Goal: Task Accomplishment & Management: Complete application form

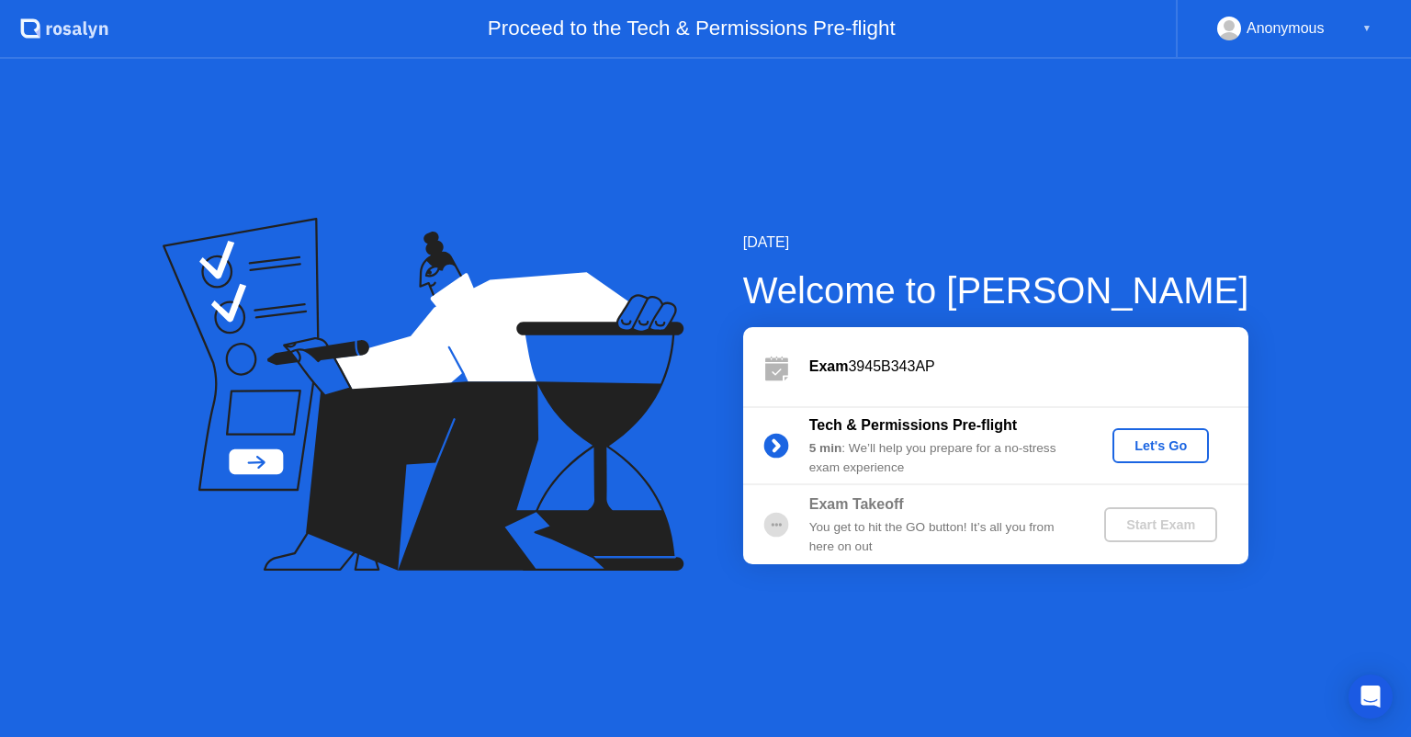
click at [1138, 444] on div "Let's Go" at bounding box center [1161, 445] width 82 height 15
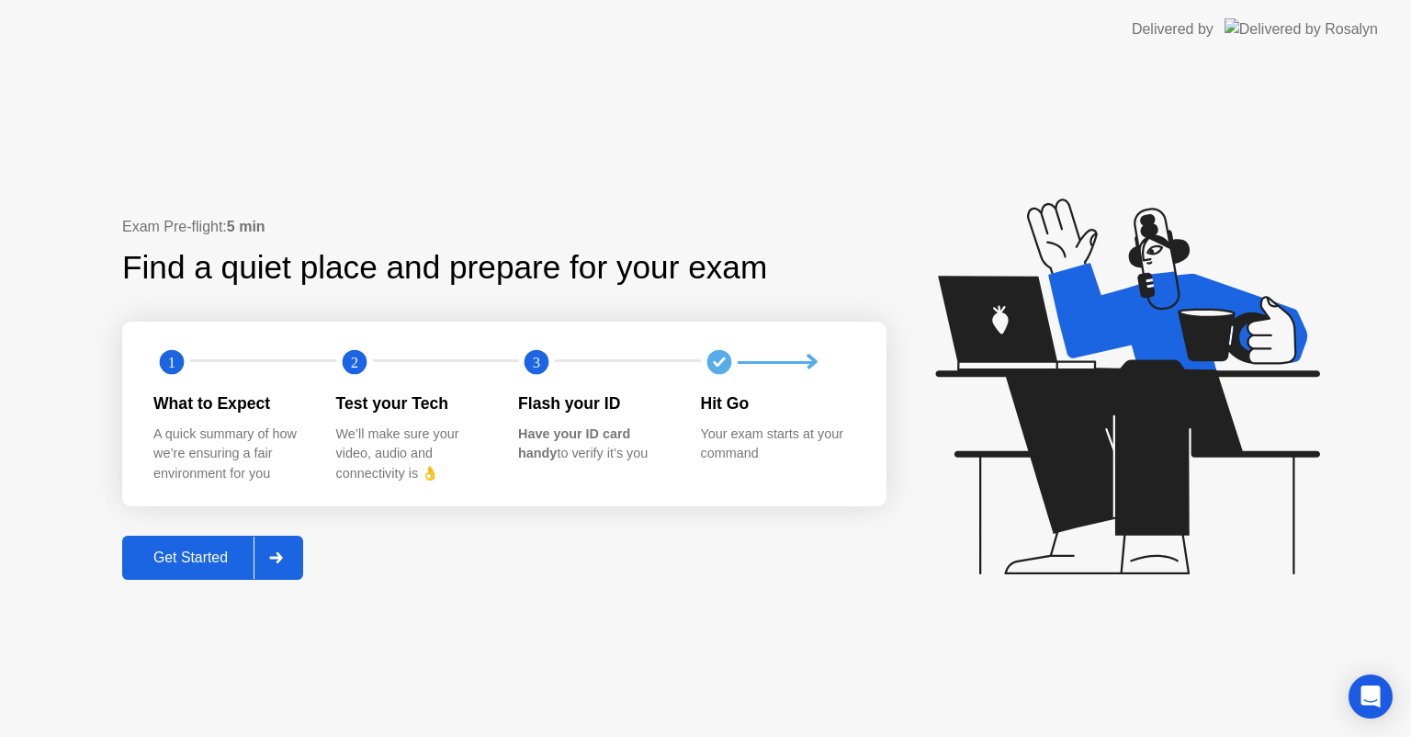
click at [230, 549] on div "Get Started" at bounding box center [191, 557] width 126 height 17
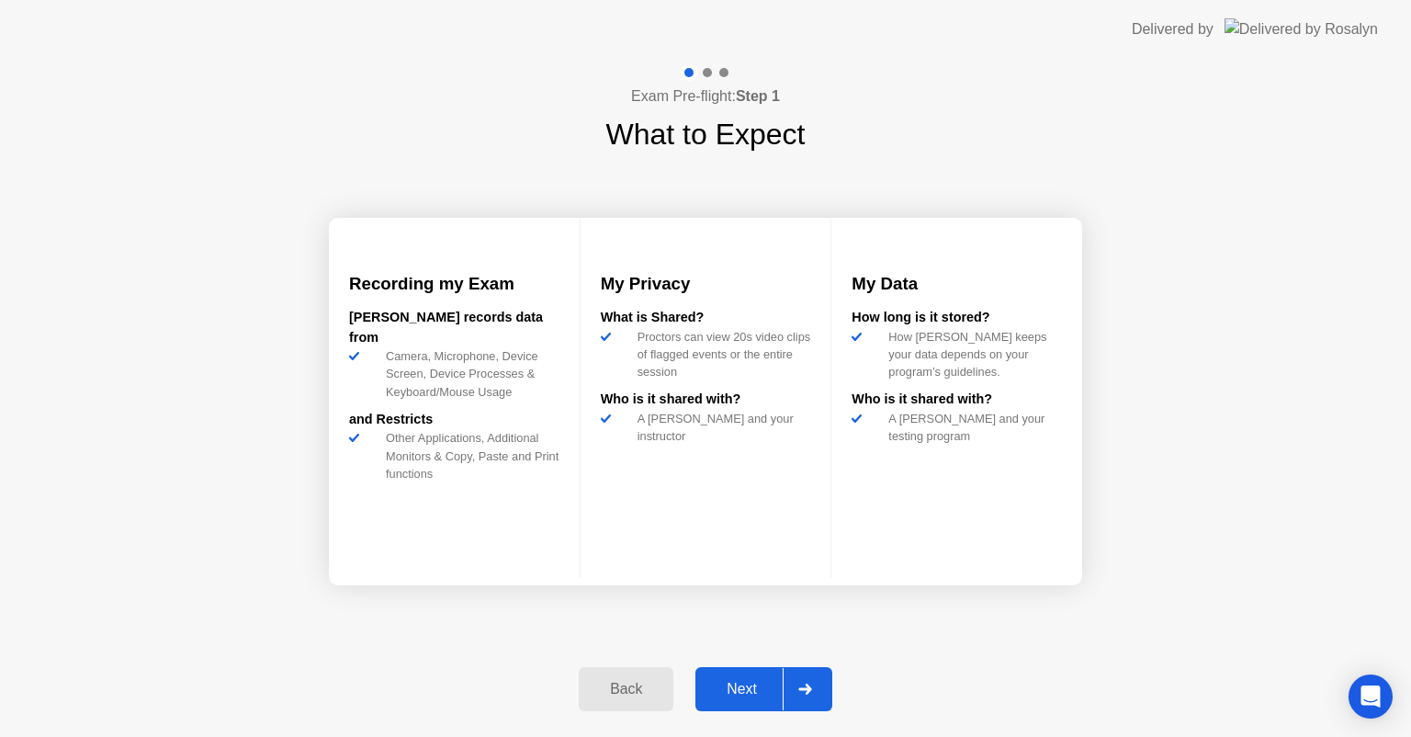
click at [746, 674] on button "Next" at bounding box center [763, 689] width 137 height 44
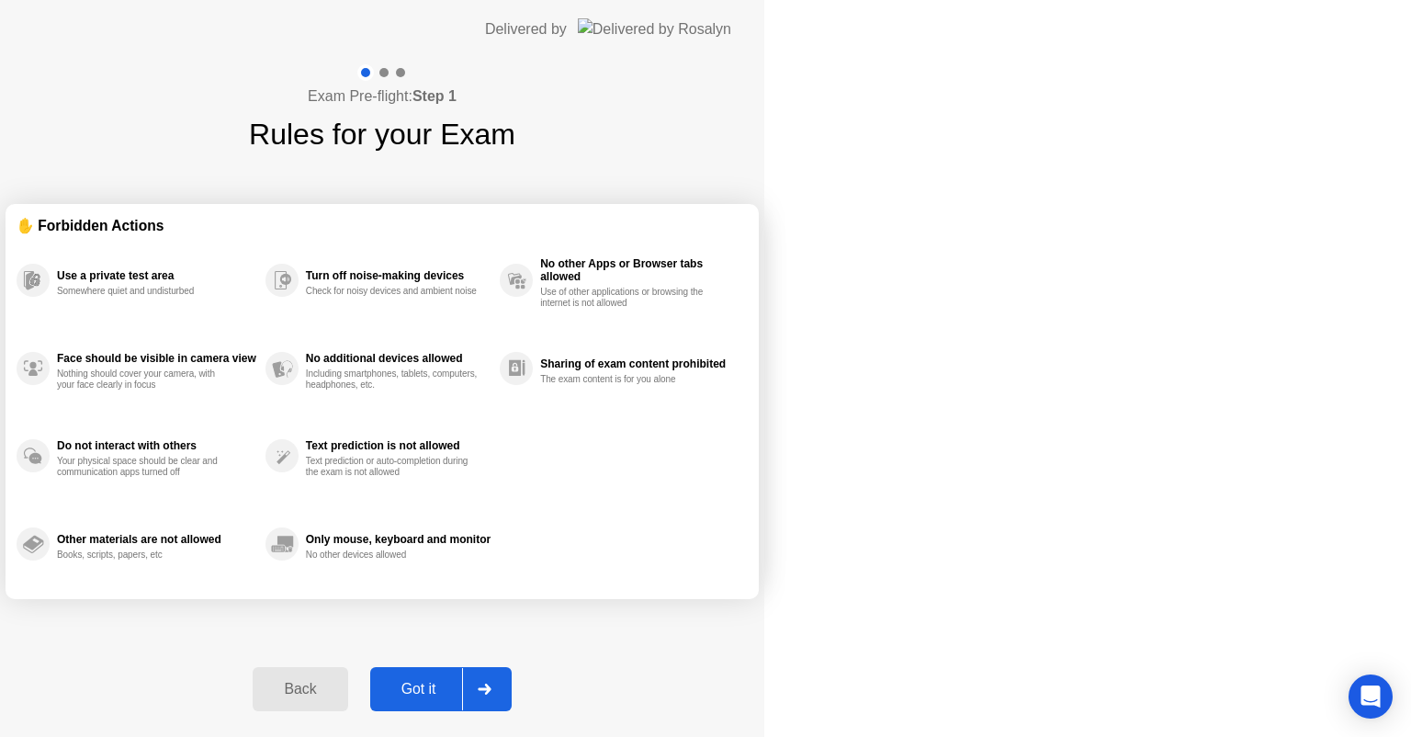
click at [512, 674] on button "Got it" at bounding box center [440, 689] width 141 height 44
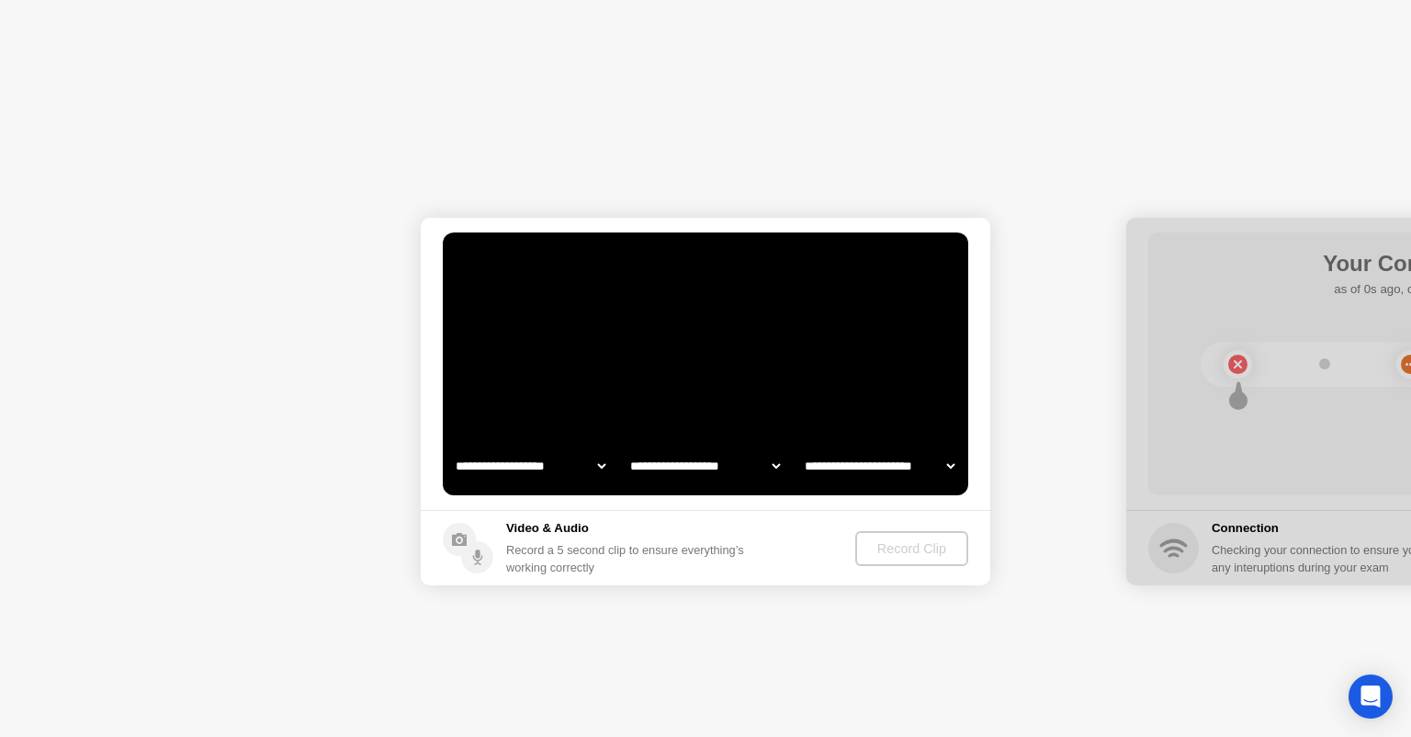
select select "**********"
select select "*******"
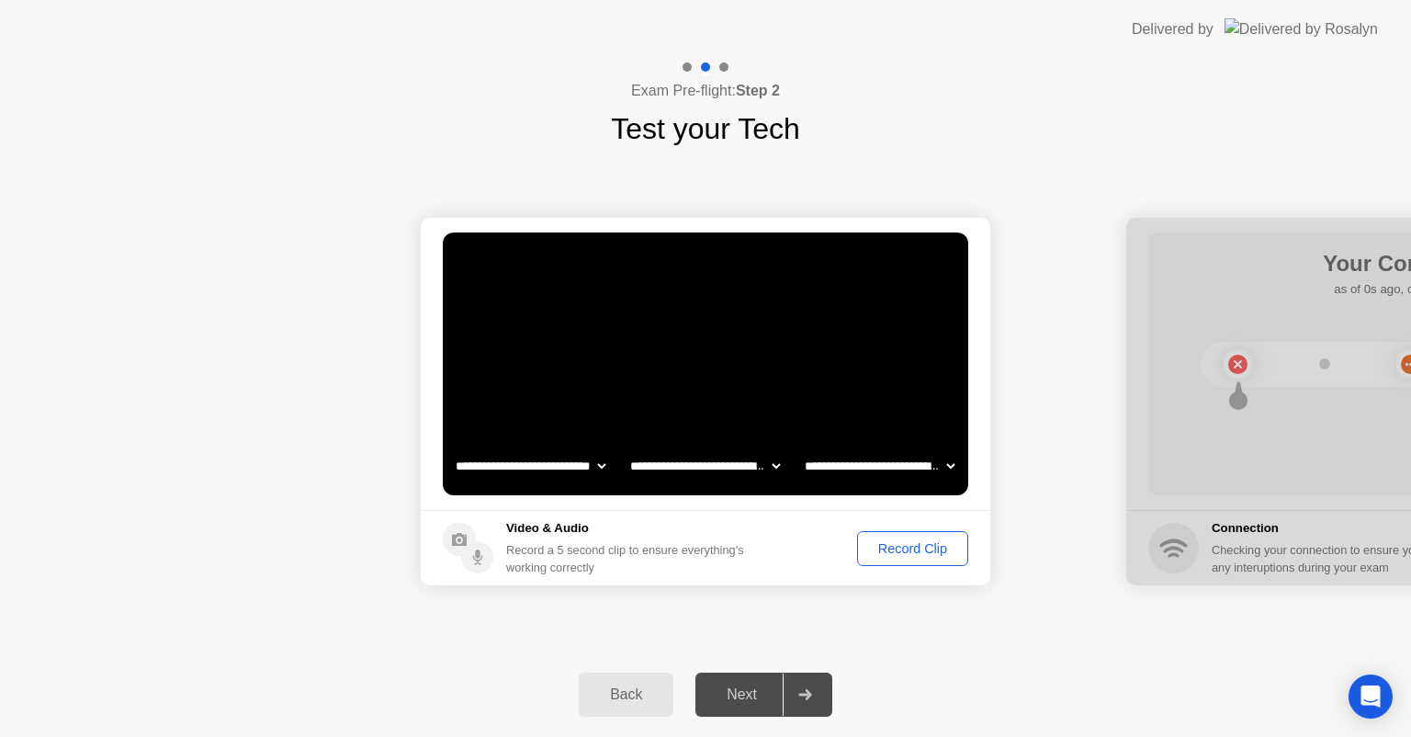
click at [897, 552] on div "Record Clip" at bounding box center [912, 548] width 98 height 15
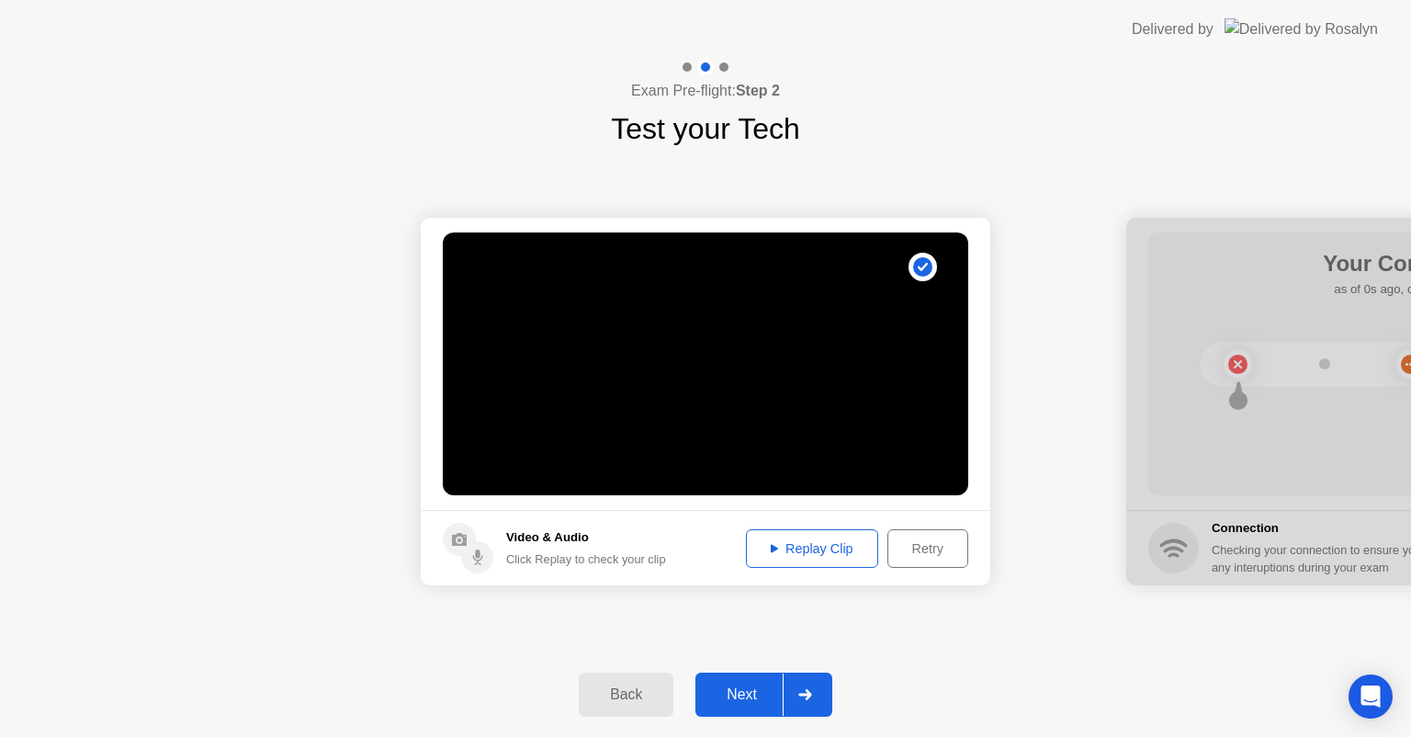
click at [826, 546] on div "Replay Clip" at bounding box center [811, 548] width 119 height 15
click at [793, 554] on div "Replay Clip" at bounding box center [811, 548] width 119 height 15
click at [918, 271] on circle at bounding box center [922, 266] width 19 height 19
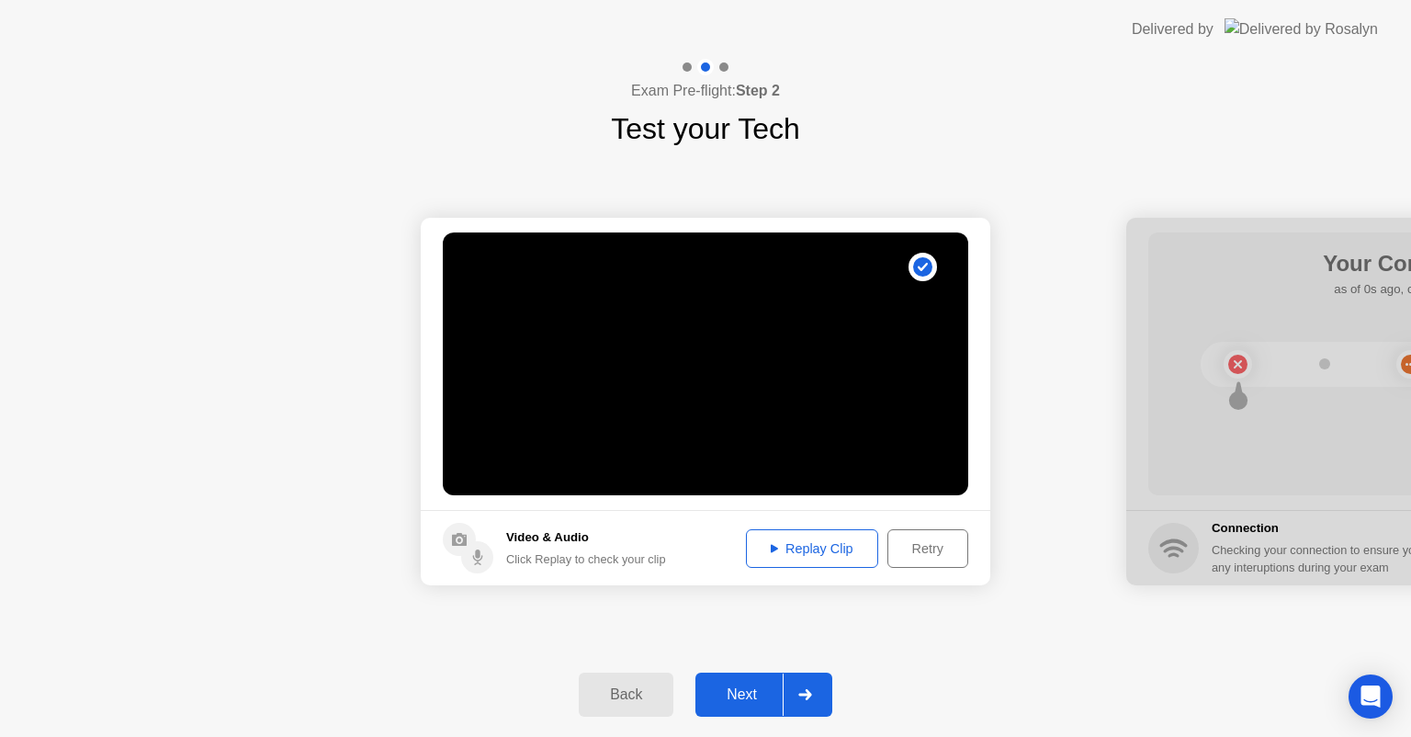
click at [920, 268] on icon at bounding box center [923, 267] width 10 height 8
click at [648, 686] on div "Back" at bounding box center [626, 694] width 84 height 17
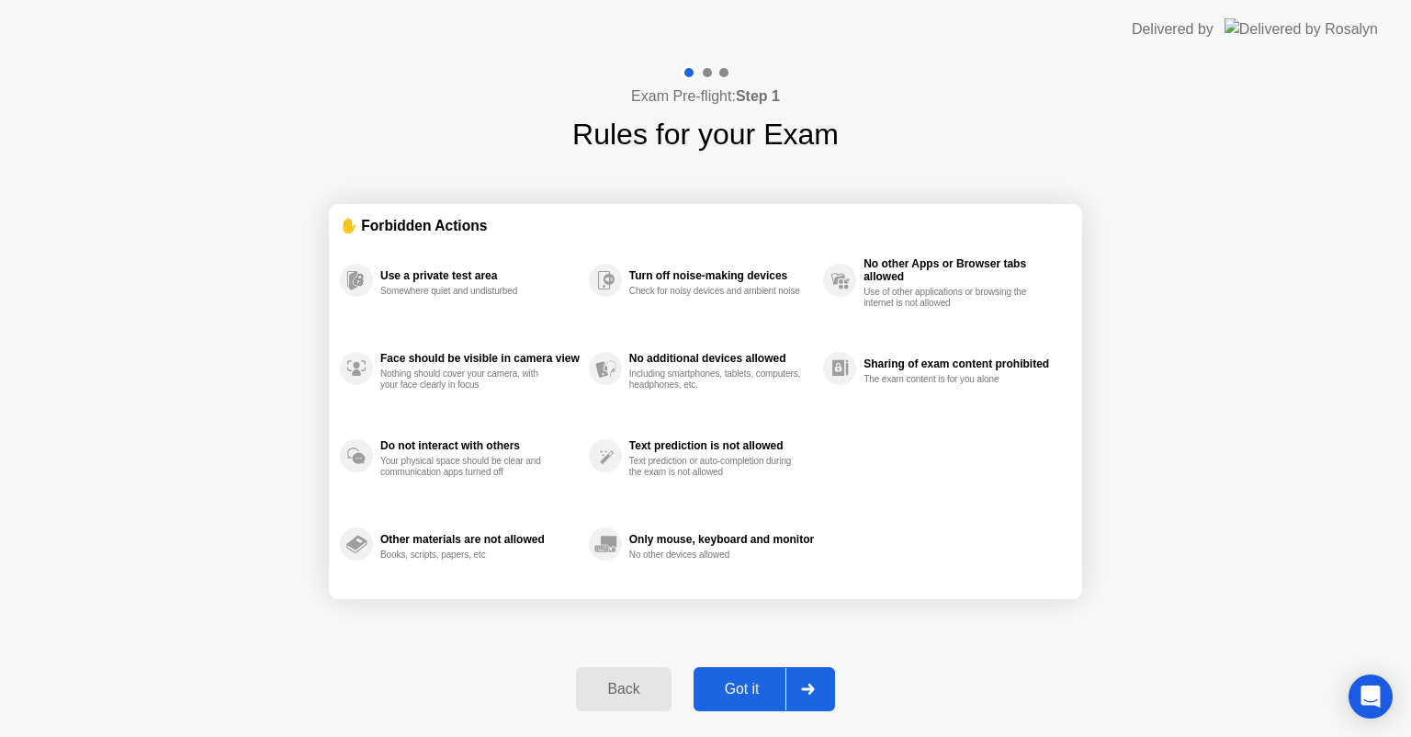
click at [737, 688] on div "Got it" at bounding box center [742, 689] width 86 height 17
select select "**********"
select select "*******"
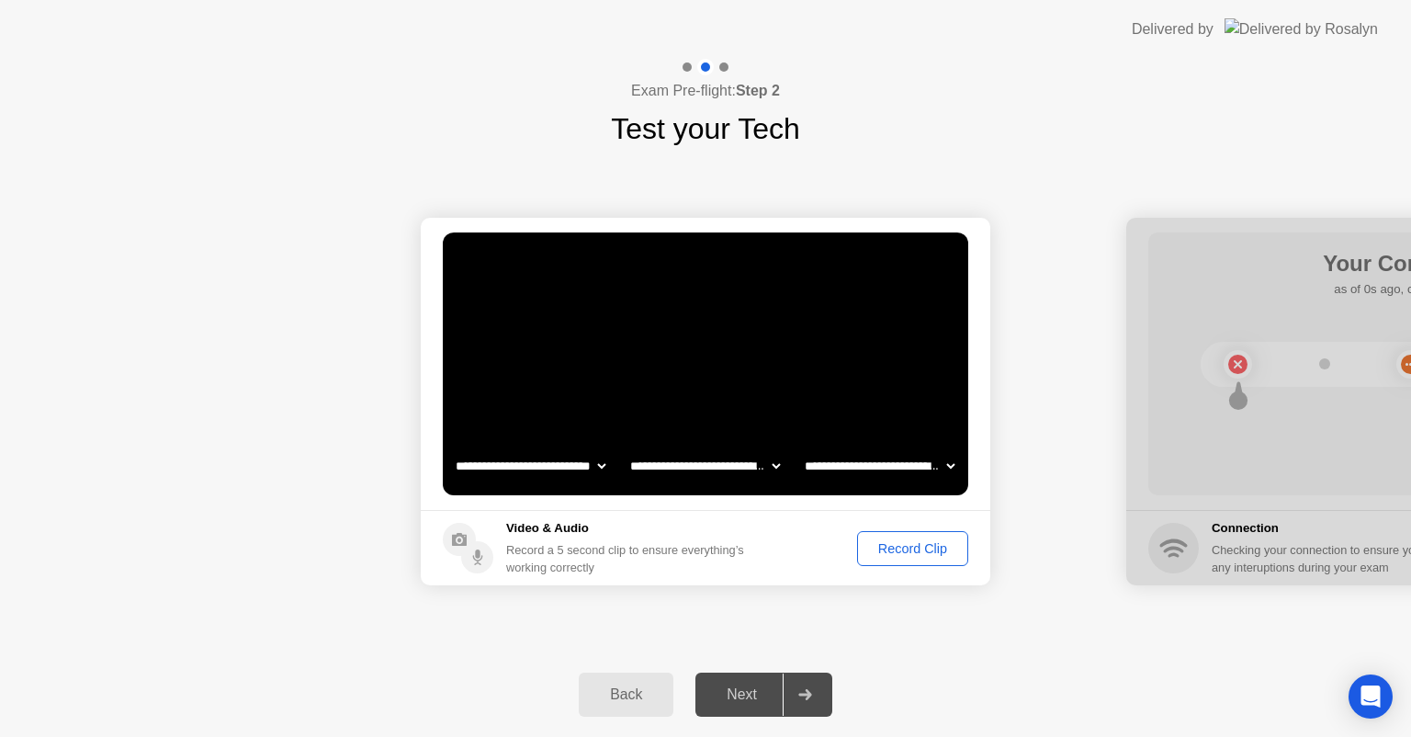
click at [932, 544] on div "Record Clip" at bounding box center [912, 548] width 98 height 15
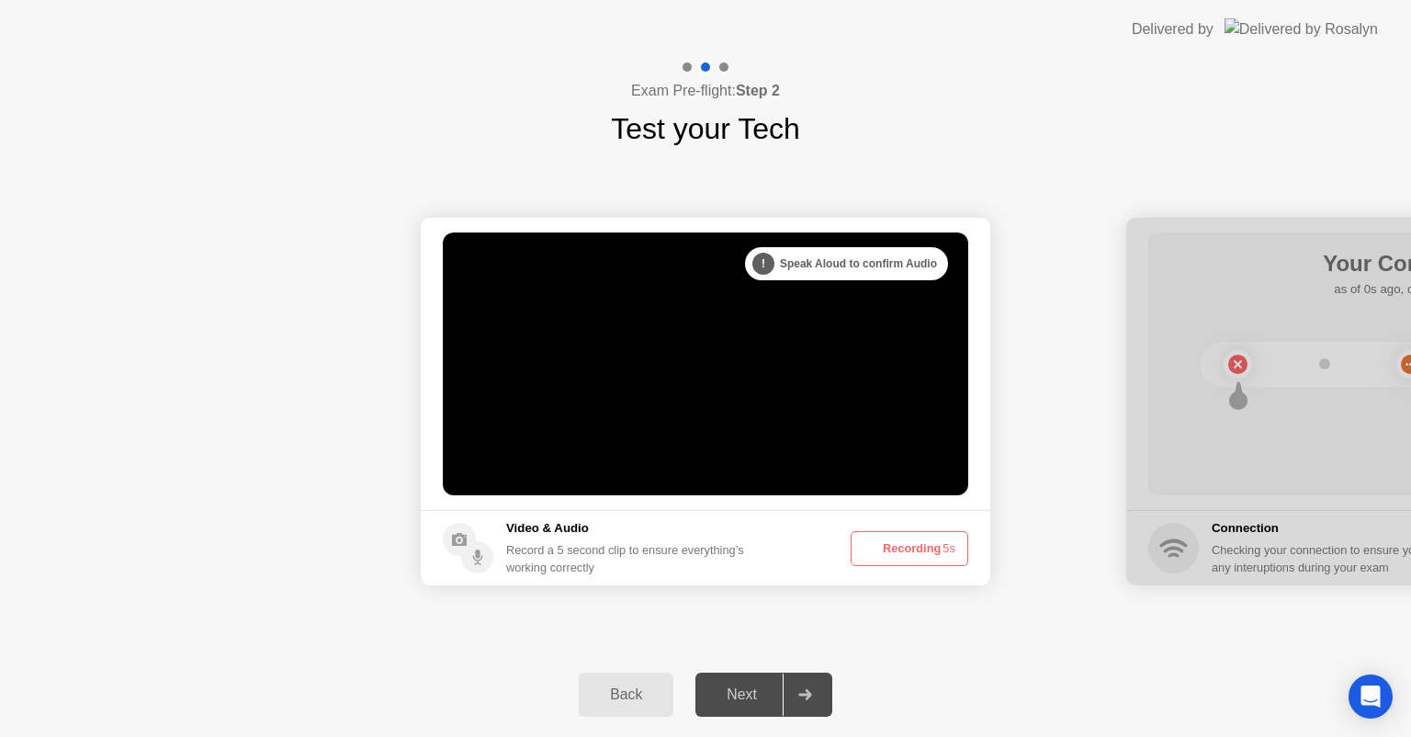
click at [932, 544] on button "Recording 5s" at bounding box center [909, 548] width 118 height 35
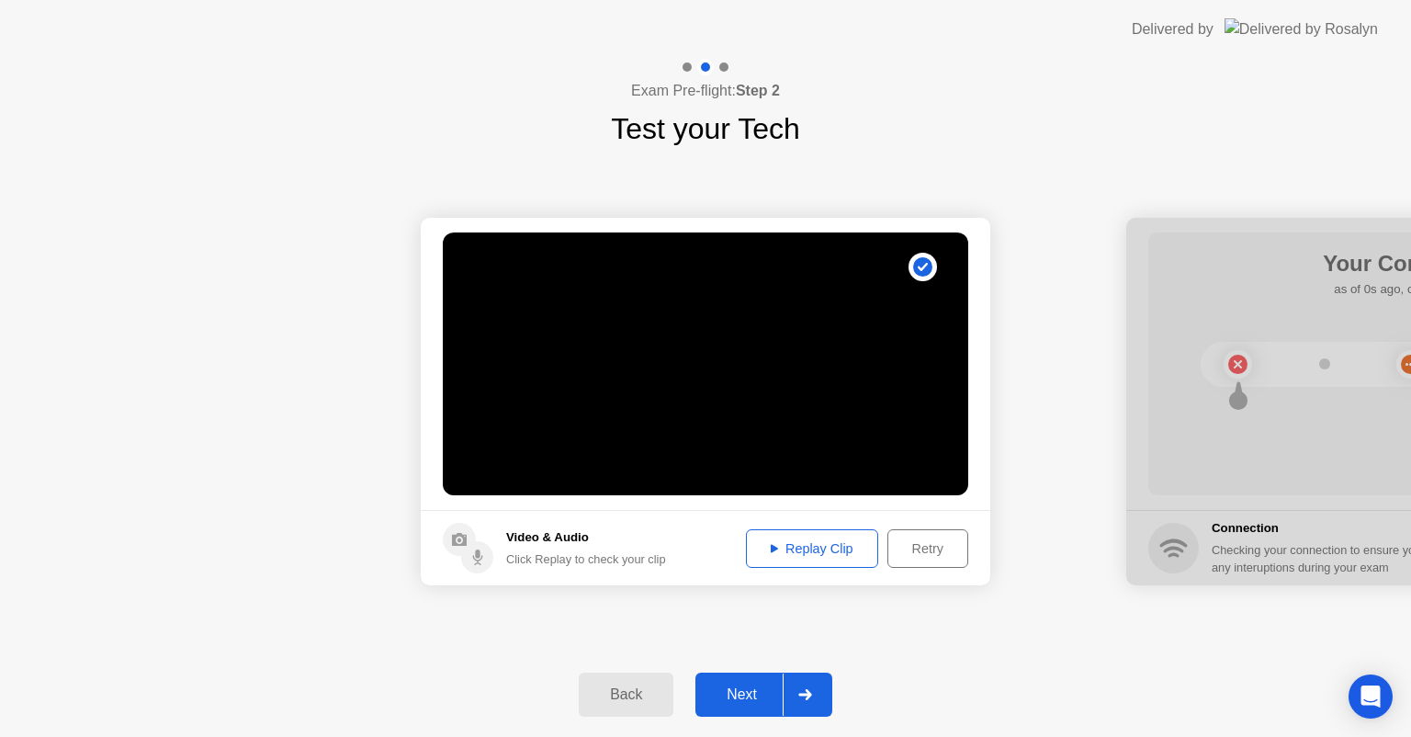
click at [824, 554] on div "Replay Clip" at bounding box center [811, 548] width 119 height 15
click at [741, 687] on div "Next" at bounding box center [742, 694] width 82 height 17
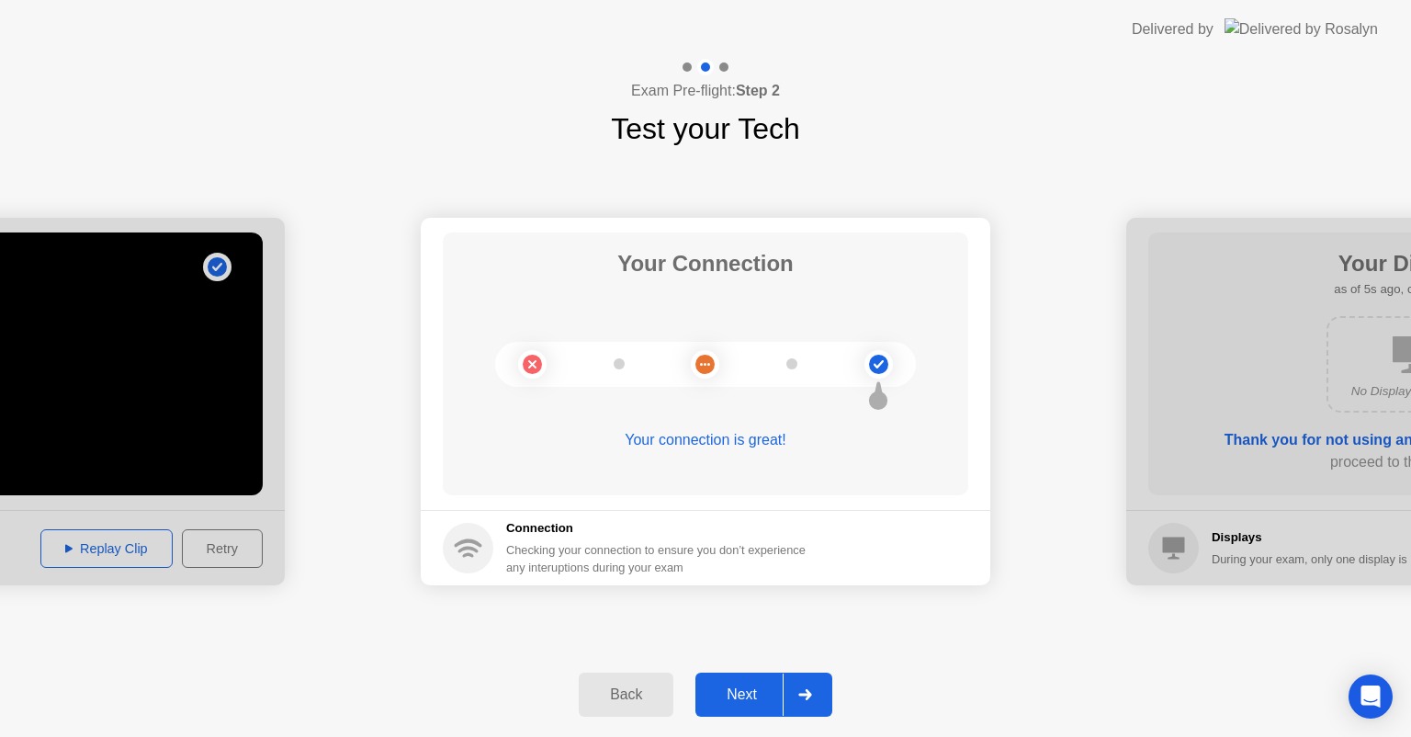
click at [738, 696] on div "Next" at bounding box center [742, 694] width 82 height 17
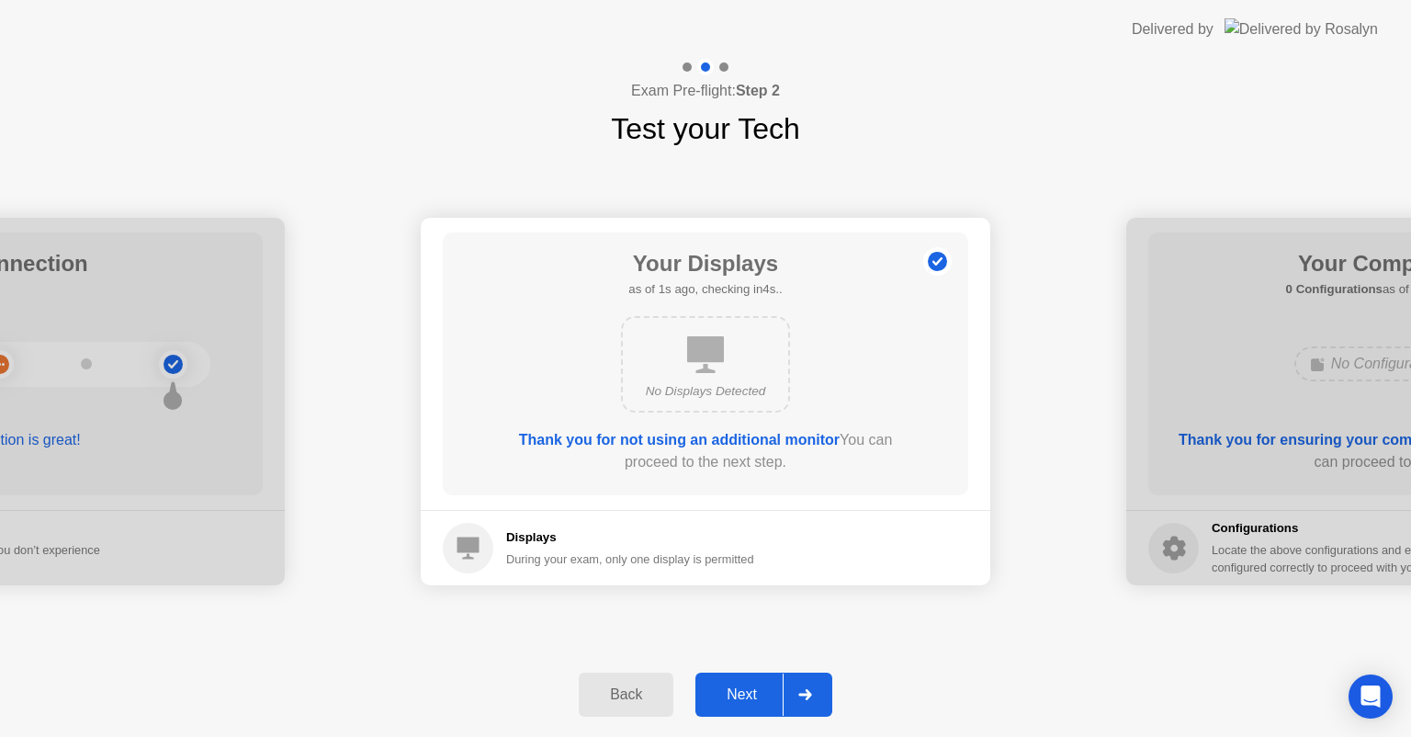
click at [742, 693] on div "Next" at bounding box center [742, 694] width 82 height 17
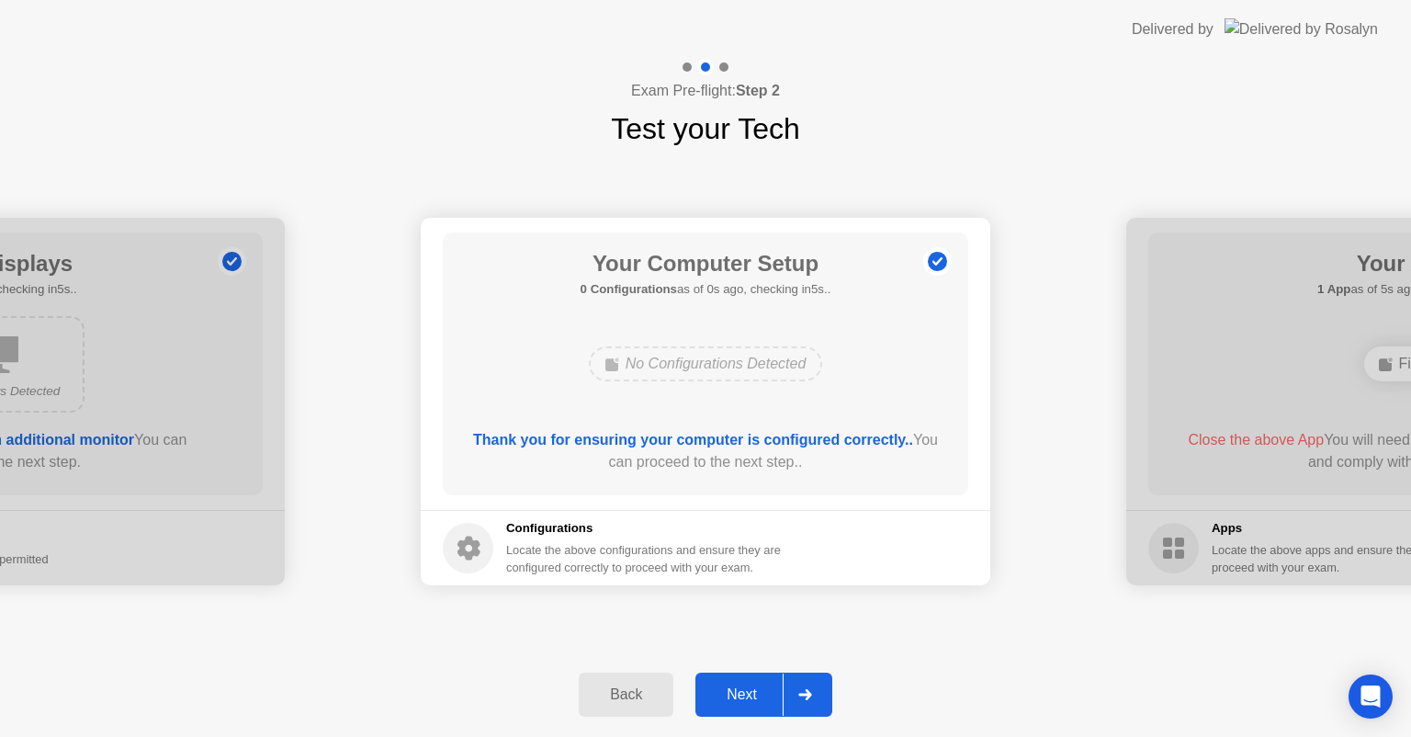
click at [742, 693] on div "Next" at bounding box center [742, 694] width 82 height 17
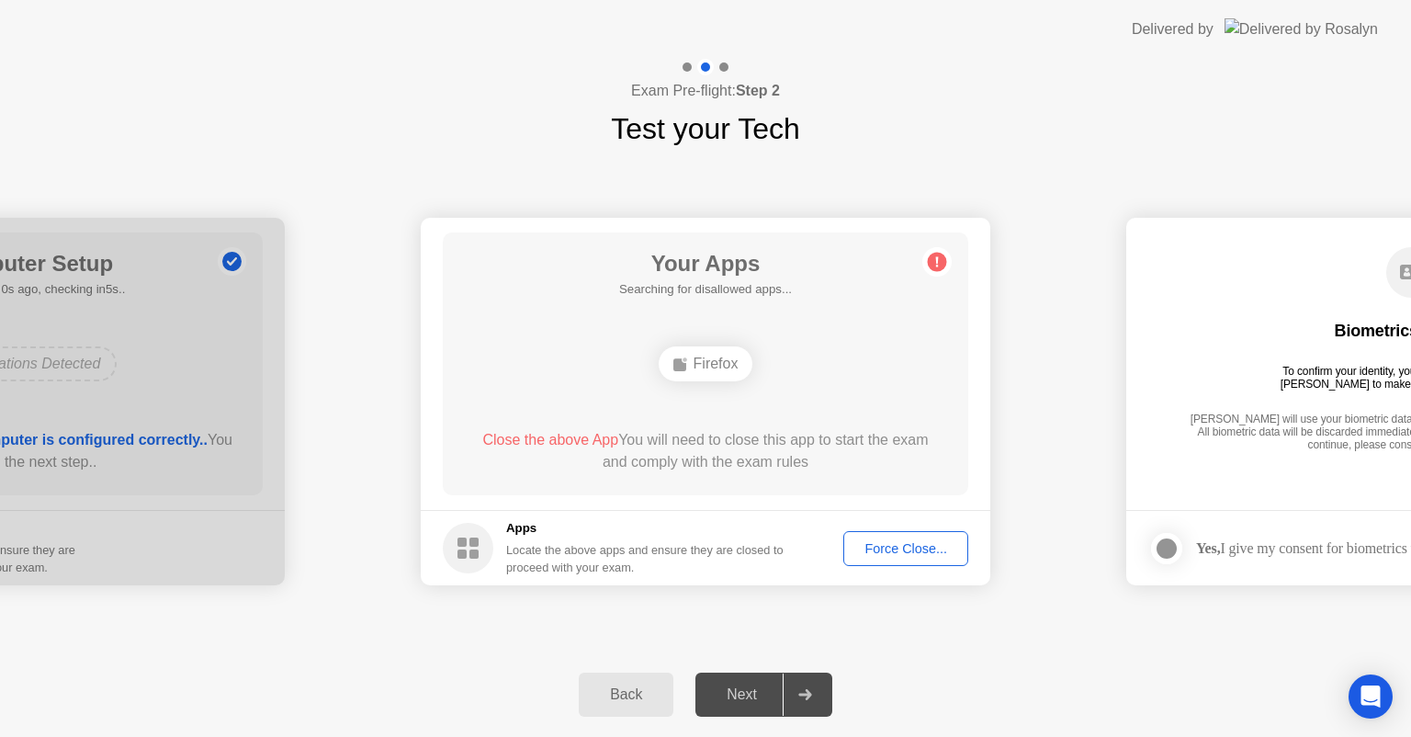
click at [742, 693] on div "Next" at bounding box center [742, 694] width 82 height 17
click at [745, 693] on div "Next" at bounding box center [742, 694] width 82 height 17
click at [721, 368] on div "Firefox" at bounding box center [706, 363] width 95 height 35
click at [895, 536] on button "Force Close..." at bounding box center [905, 548] width 125 height 35
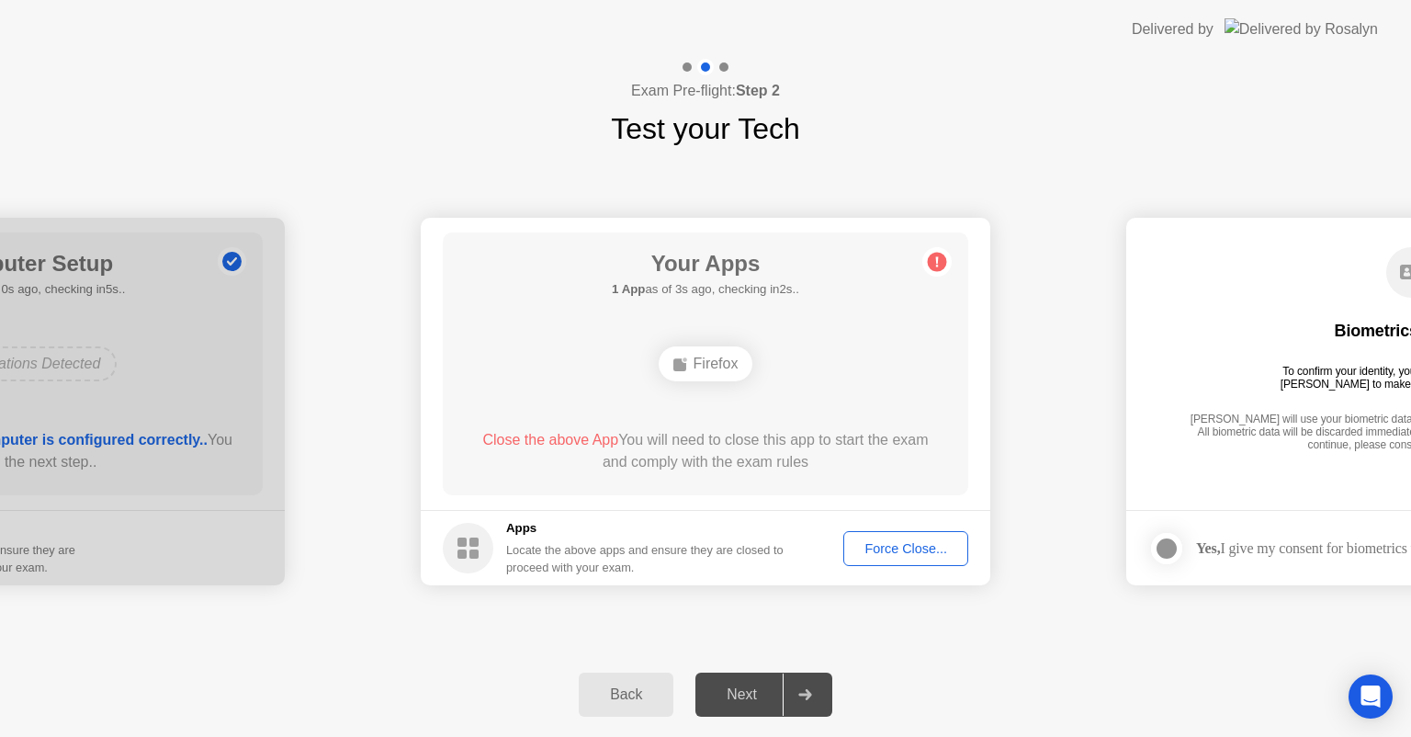
click at [763, 579] on footer "Apps Locate the above apps and ensure they are closed to proceed with your exam…" at bounding box center [705, 547] width 569 height 75
click at [753, 536] on h5 "Apps" at bounding box center [645, 528] width 278 height 18
click at [927, 260] on icon at bounding box center [936, 261] width 29 height 29
click at [932, 262] on circle at bounding box center [937, 262] width 19 height 19
drag, startPoint x: 712, startPoint y: 375, endPoint x: 714, endPoint y: 397, distance: 22.1
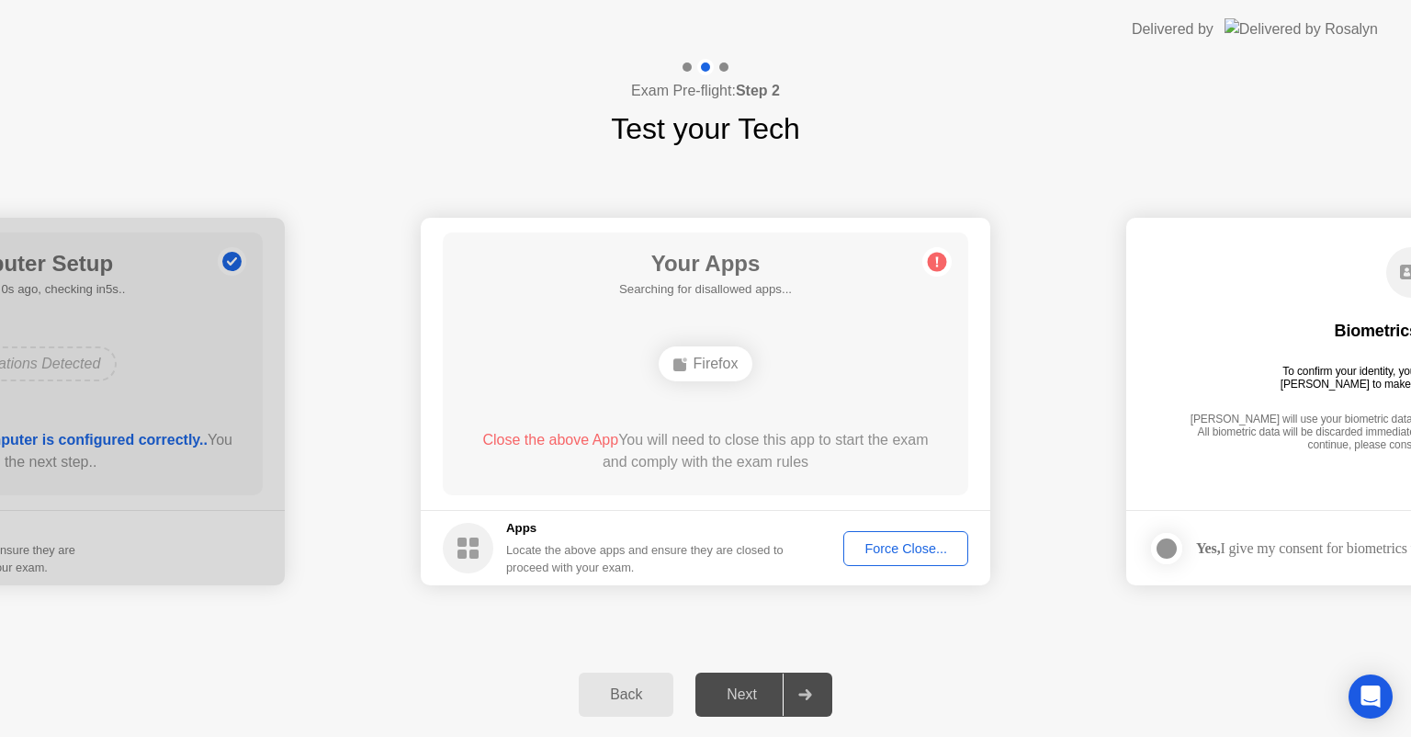
click at [713, 375] on div "Firefox" at bounding box center [706, 363] width 95 height 35
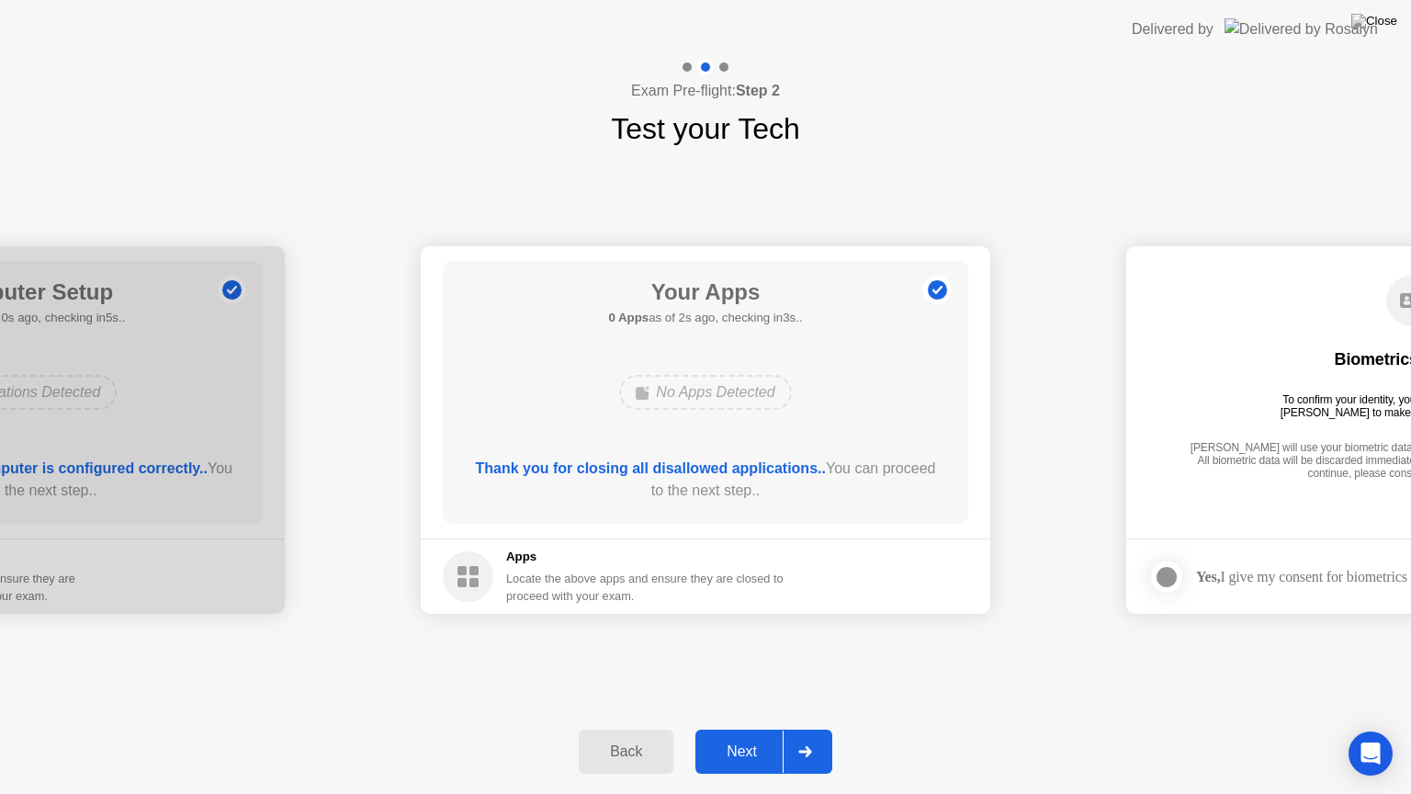
click at [760, 736] on div "Next" at bounding box center [742, 751] width 82 height 17
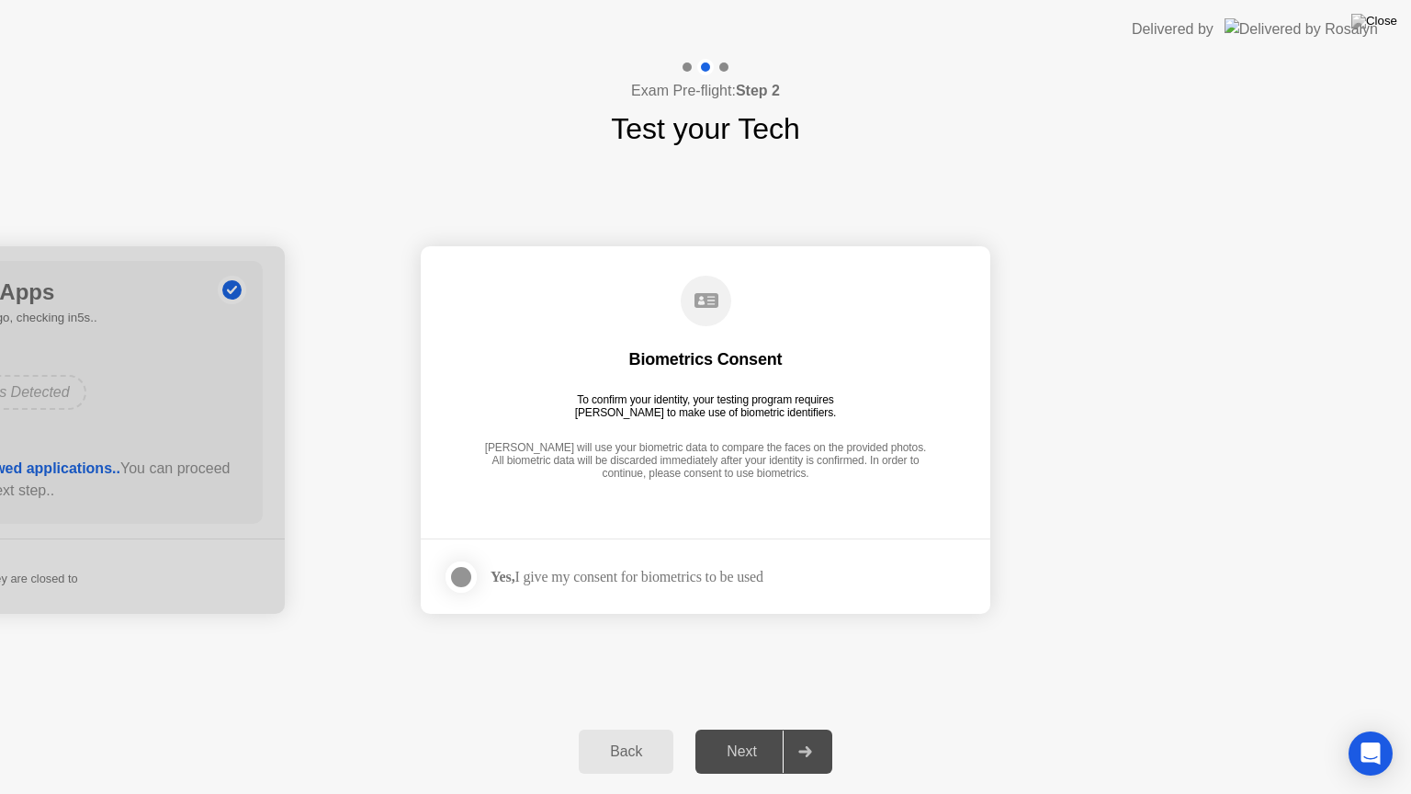
click at [457, 574] on div at bounding box center [461, 577] width 22 height 22
click at [757, 736] on div "Next" at bounding box center [742, 751] width 82 height 17
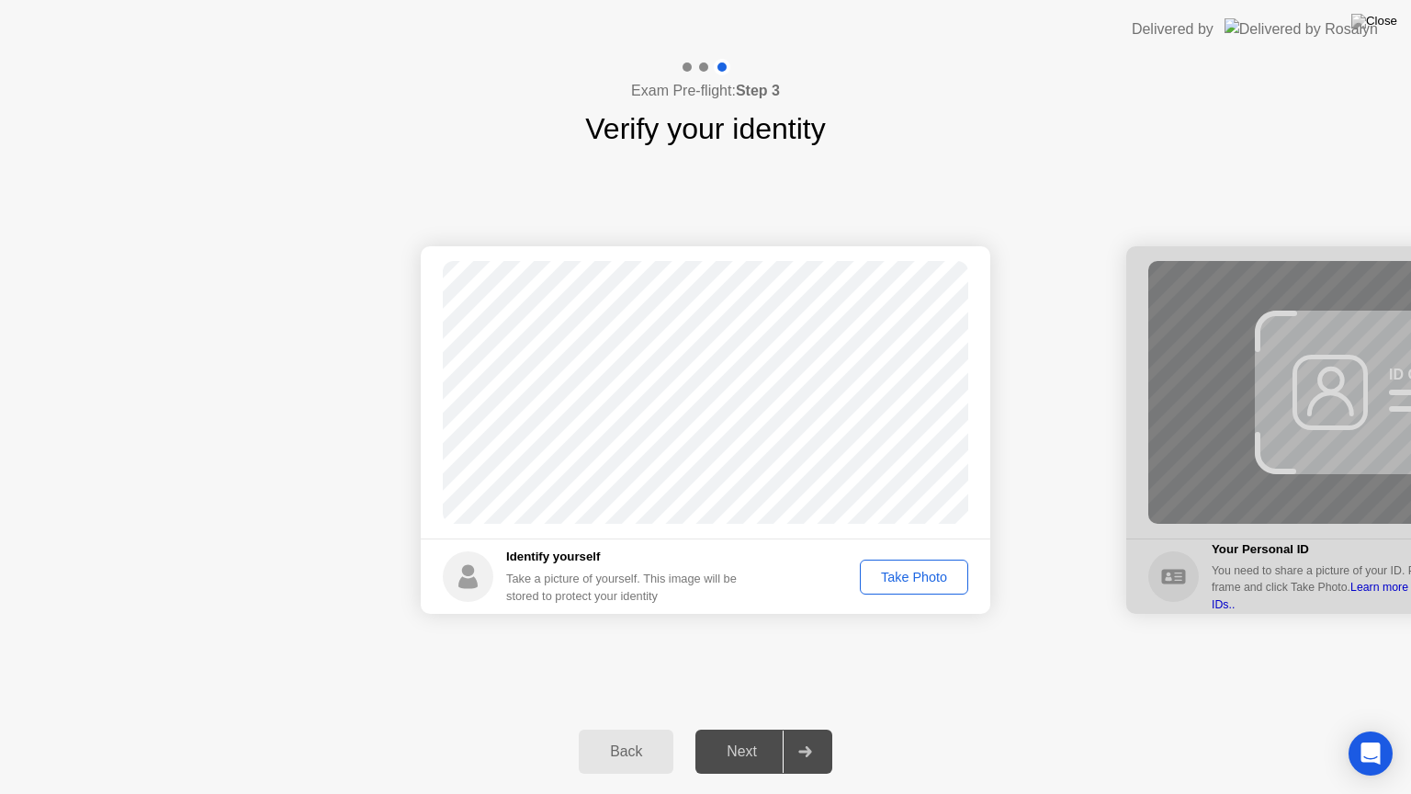
click at [922, 584] on div "Take Photo" at bounding box center [914, 576] width 96 height 15
click at [735, 736] on div "Next" at bounding box center [742, 751] width 82 height 17
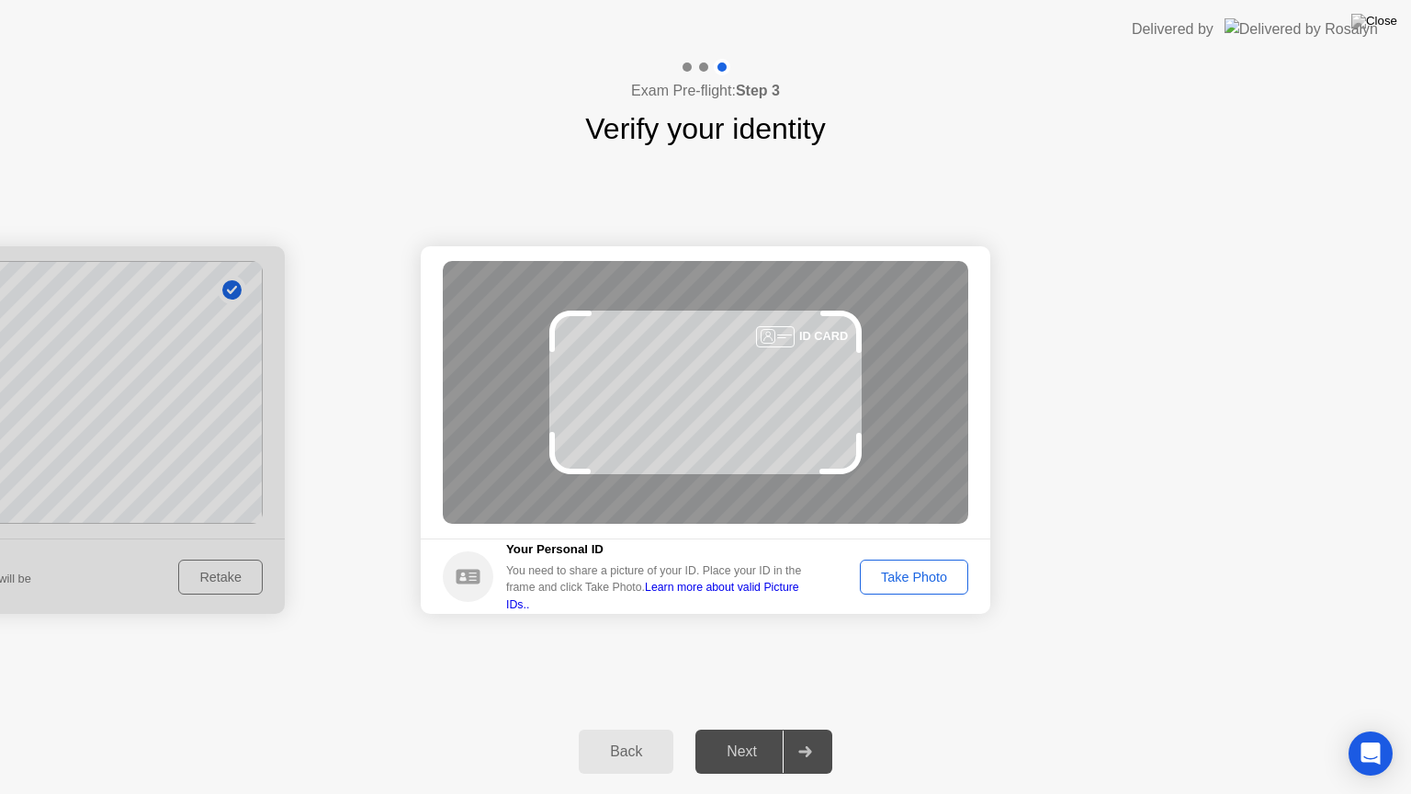
click at [893, 575] on div "Take Photo" at bounding box center [914, 576] width 96 height 15
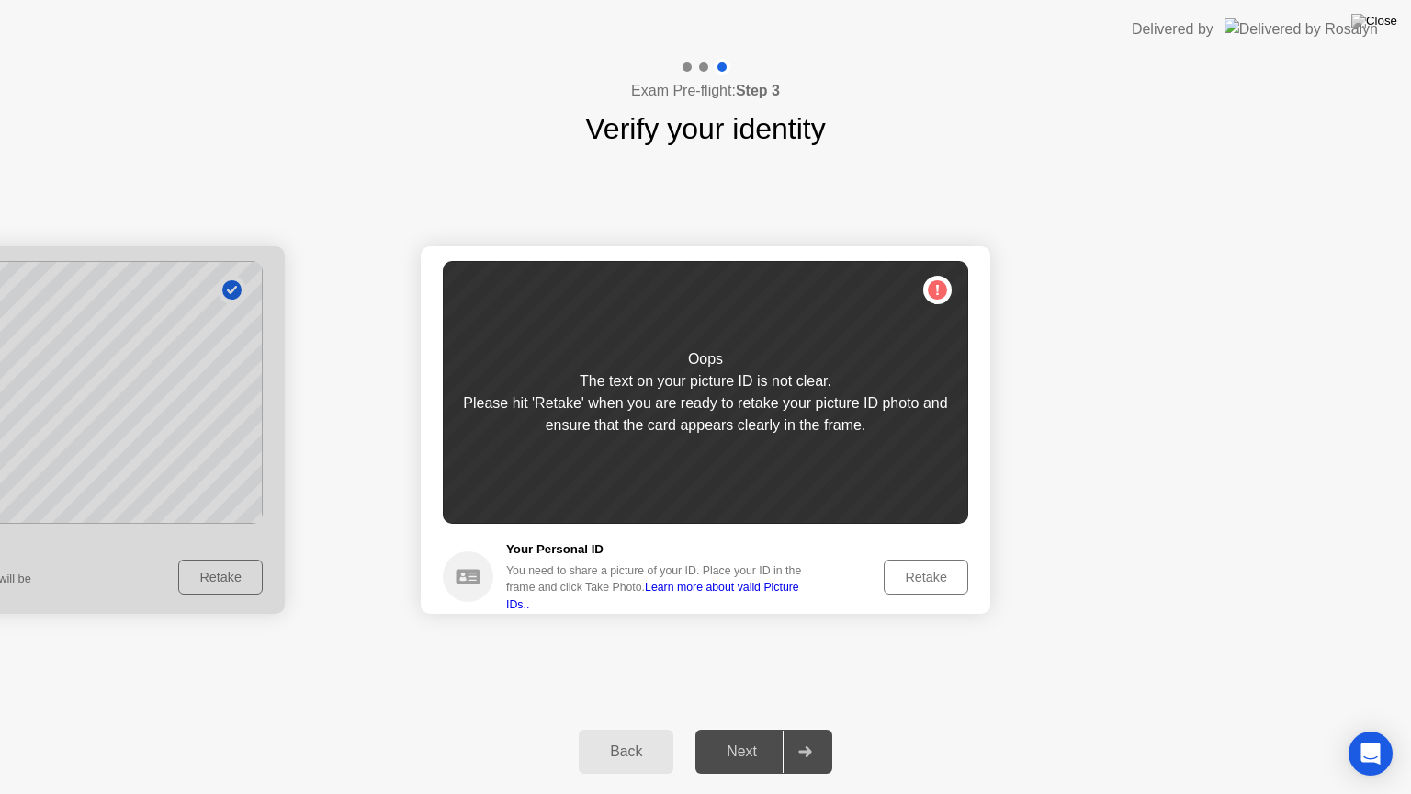
click at [922, 574] on div "Retake" at bounding box center [926, 576] width 72 height 15
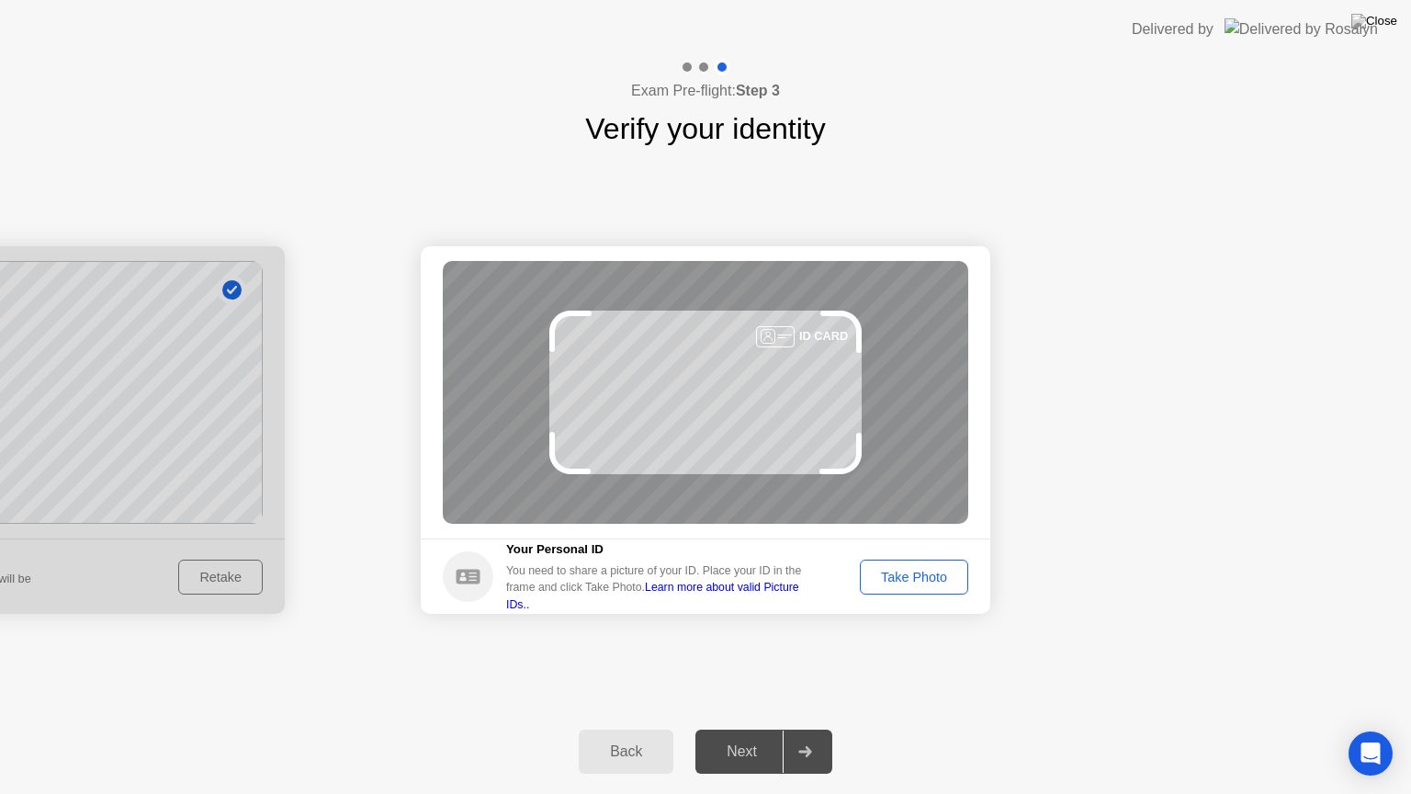
click at [922, 574] on div "Take Photo" at bounding box center [914, 576] width 96 height 15
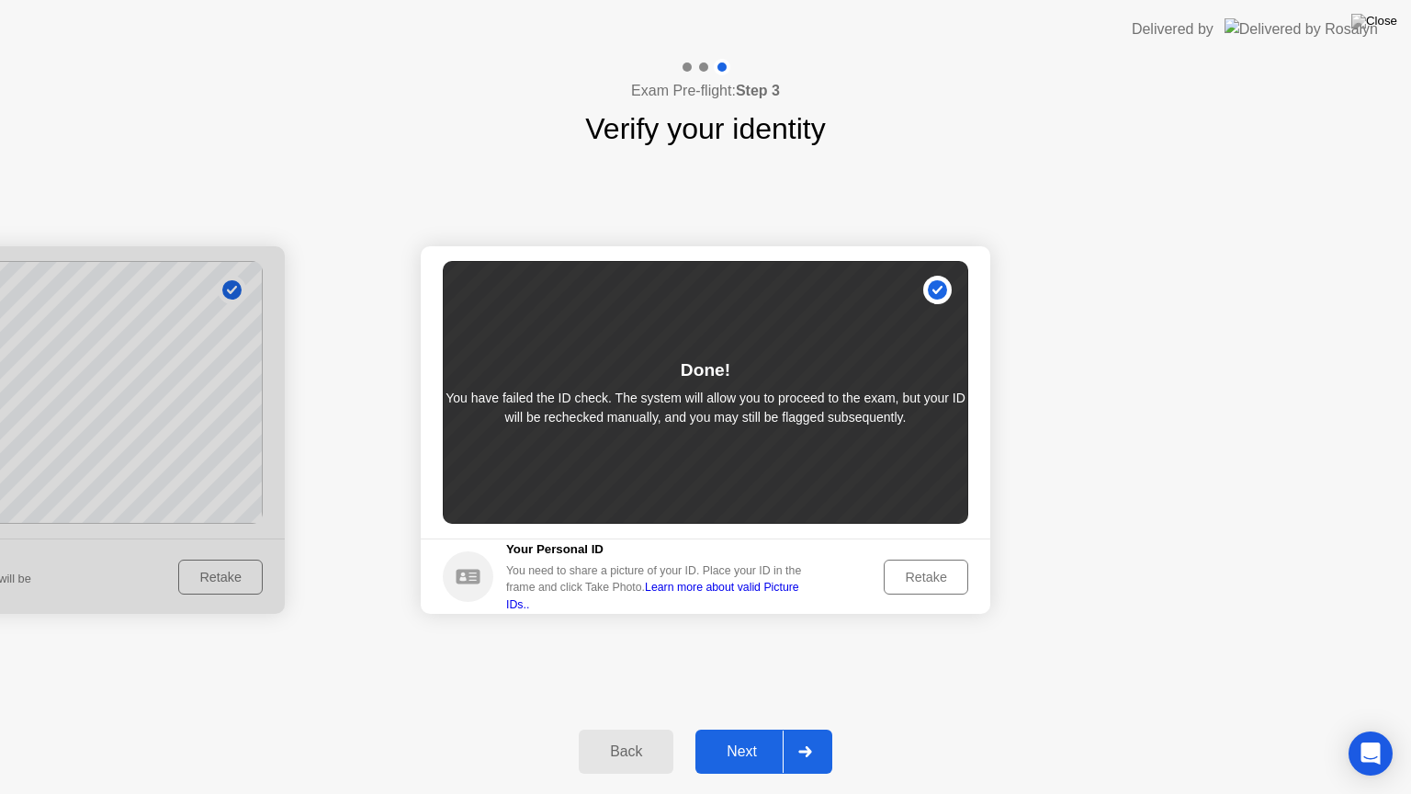
click at [923, 574] on div "Retake" at bounding box center [926, 576] width 72 height 15
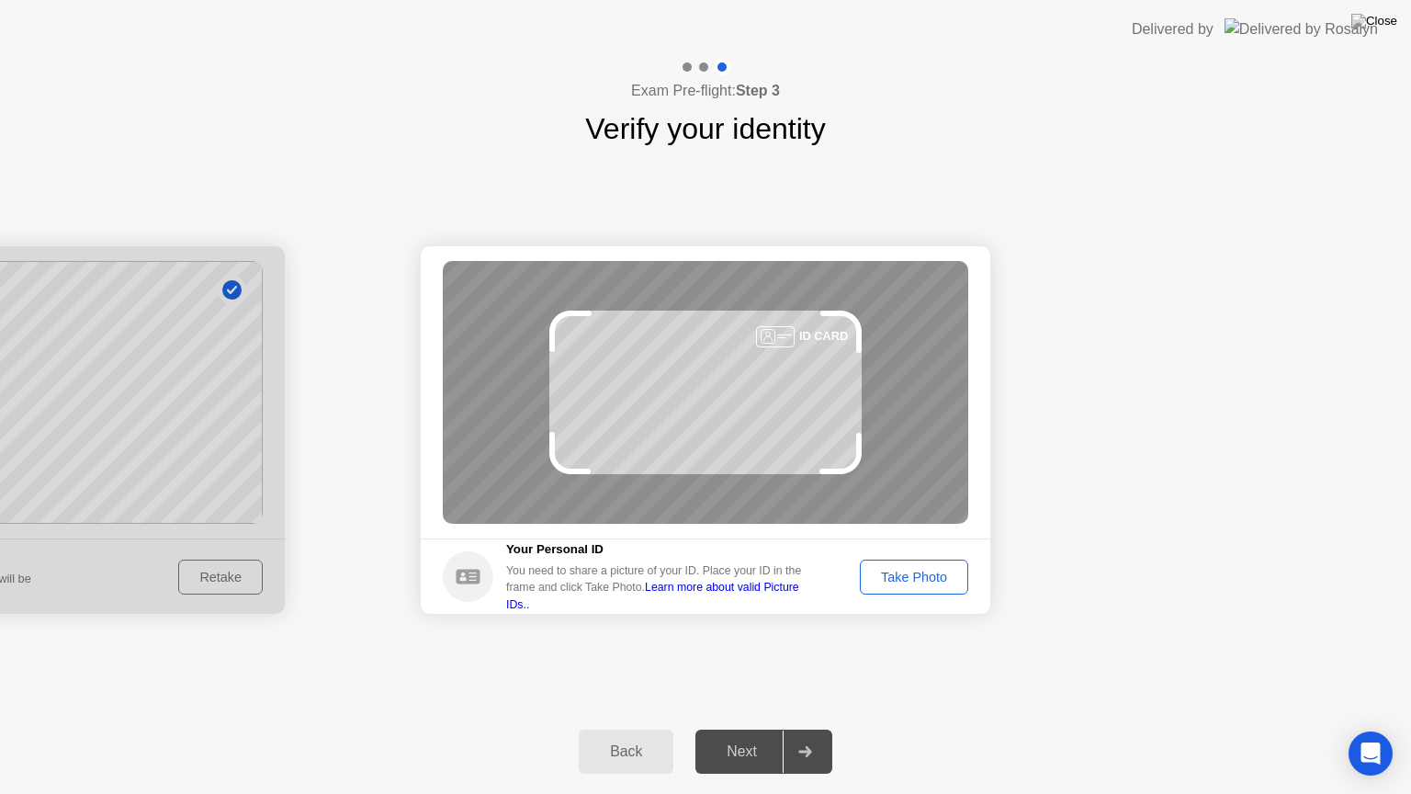
click at [923, 574] on div "Take Photo" at bounding box center [914, 576] width 96 height 15
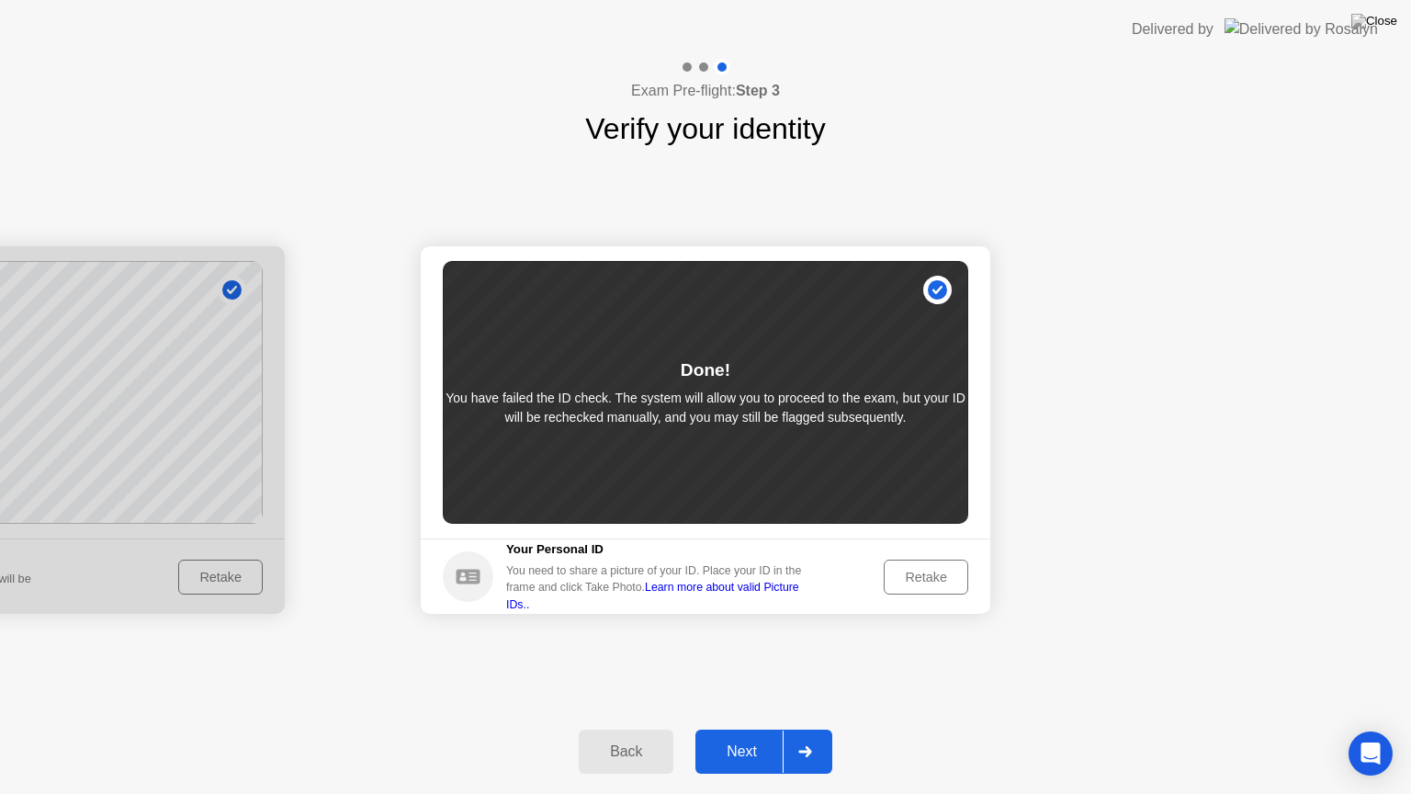
click at [923, 574] on div "Retake" at bounding box center [926, 576] width 72 height 15
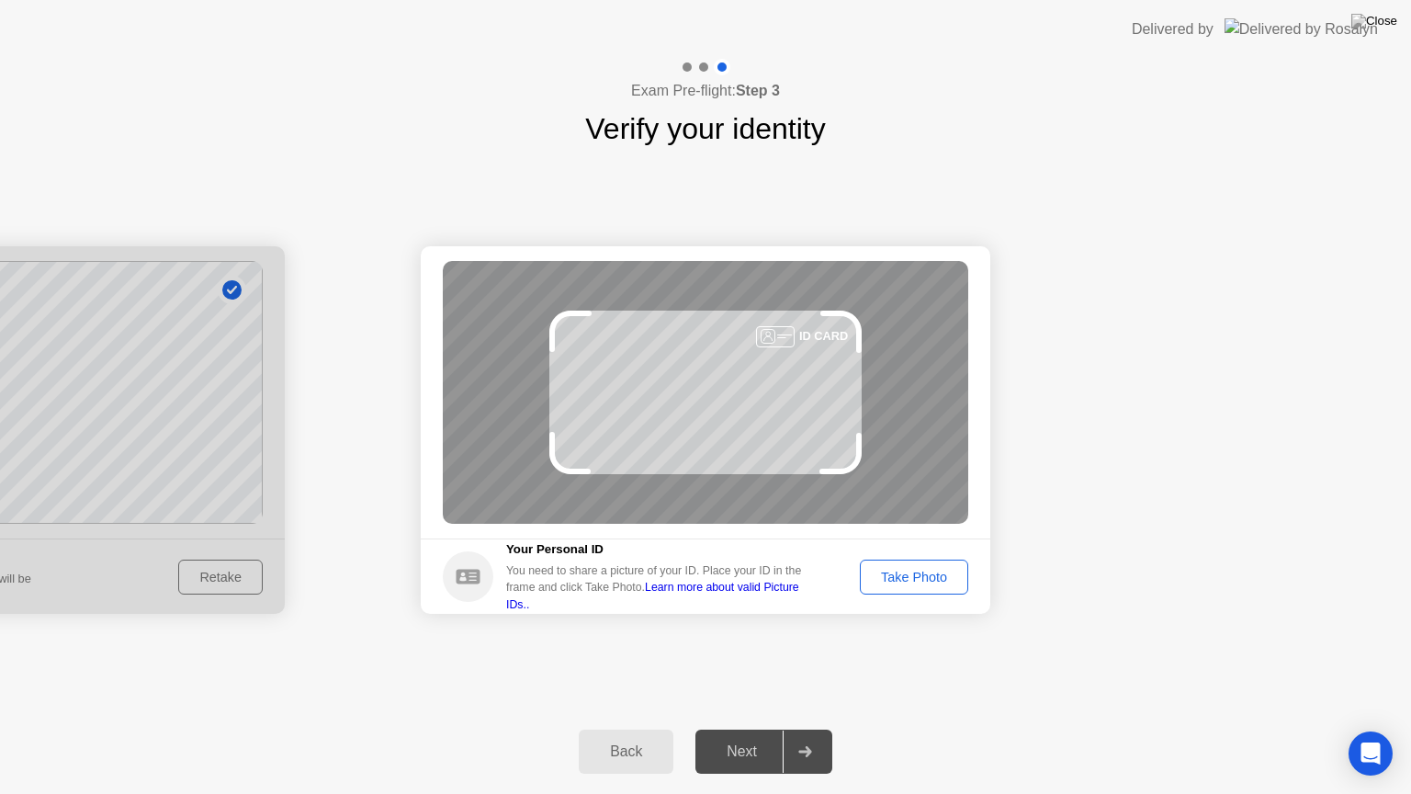
click at [894, 572] on div "Take Photo" at bounding box center [914, 576] width 96 height 15
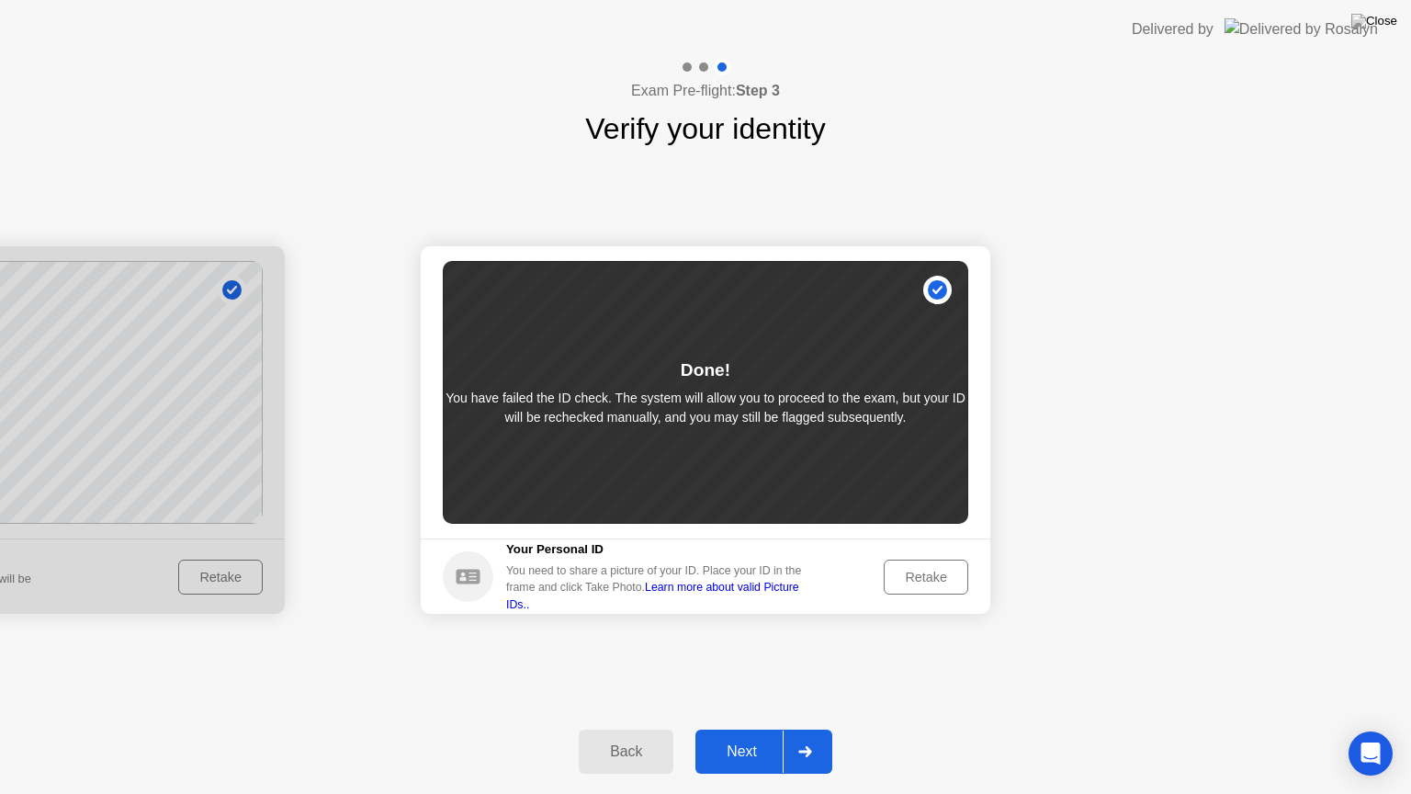
click at [753, 736] on div "Next" at bounding box center [742, 751] width 82 height 17
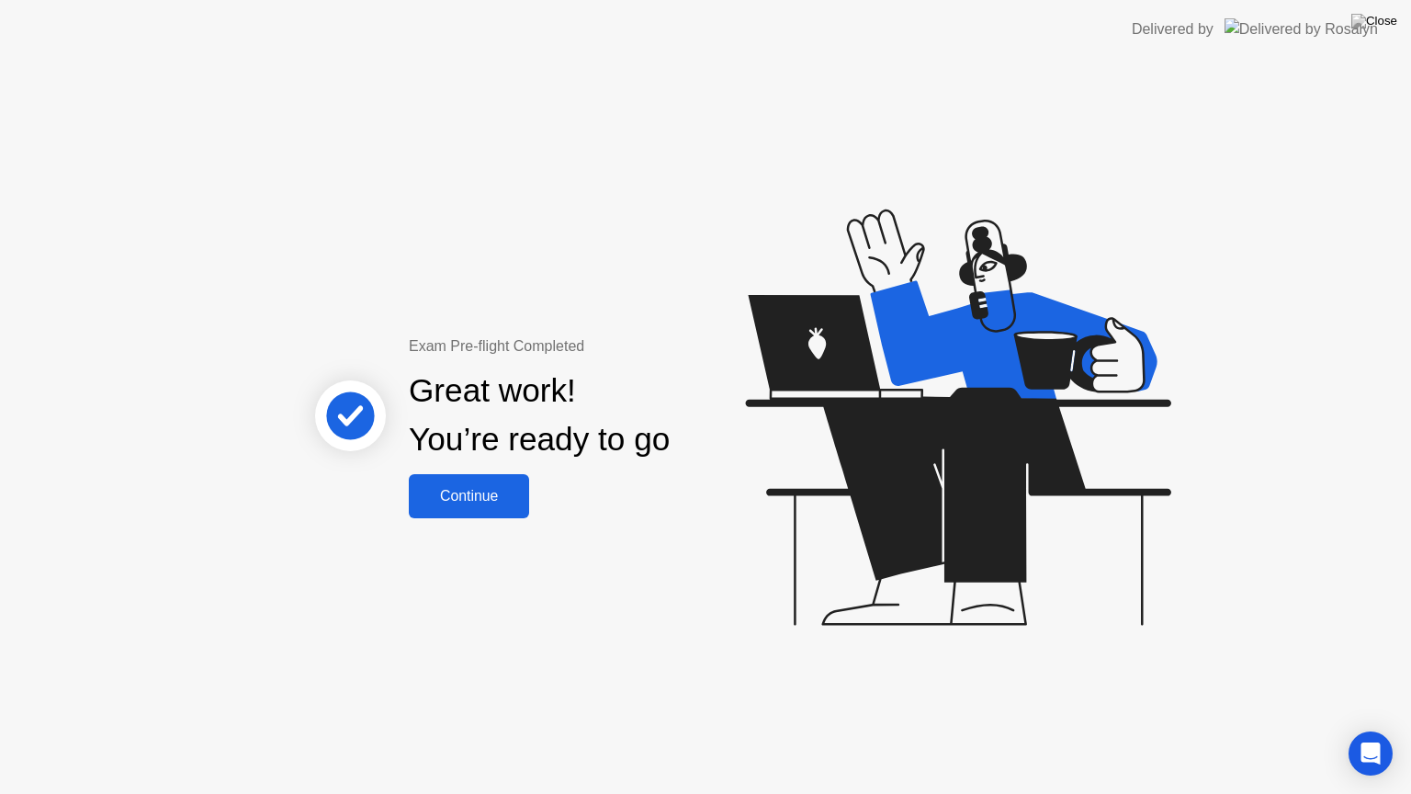
click at [486, 489] on div "Continue" at bounding box center [468, 496] width 109 height 17
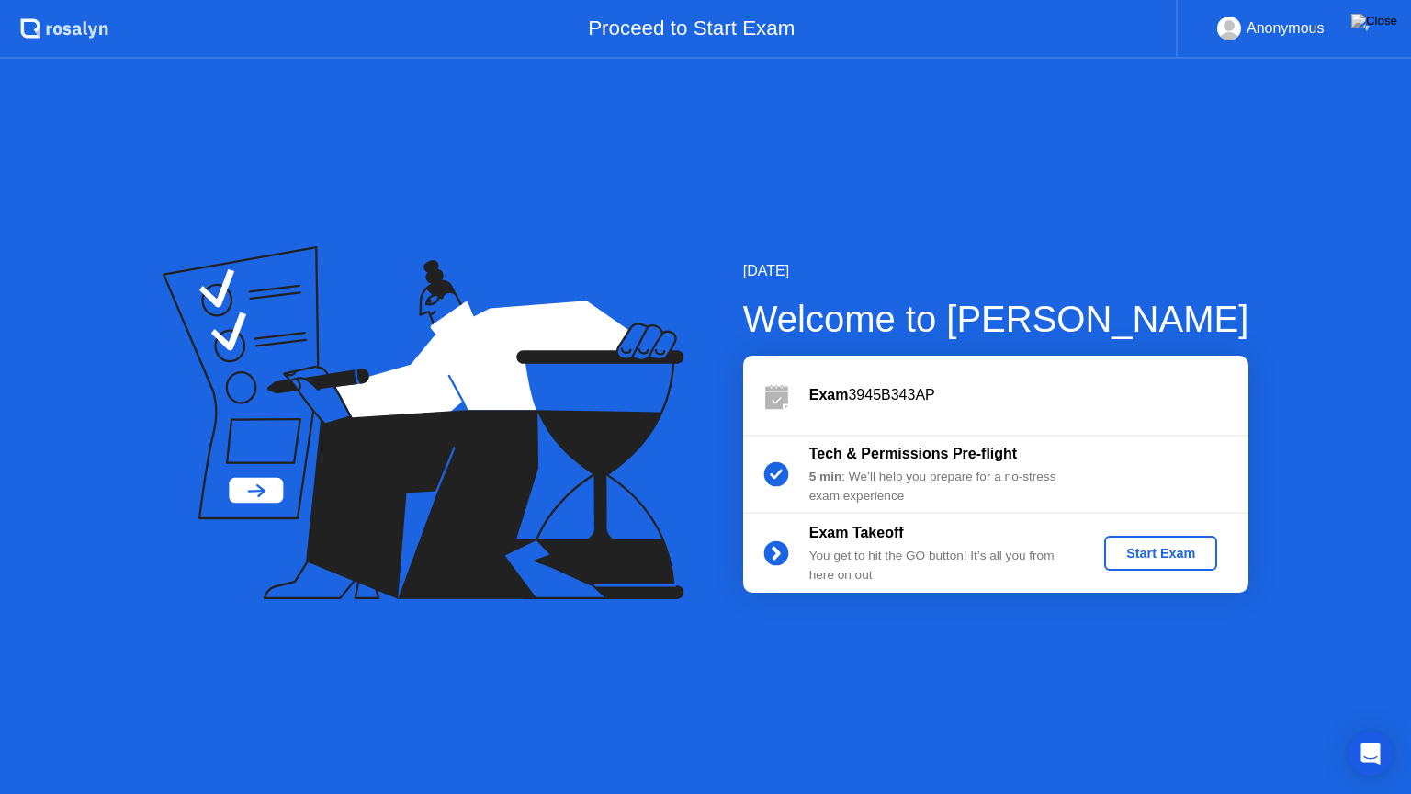
click at [1157, 555] on div "Start Exam" at bounding box center [1160, 553] width 98 height 15
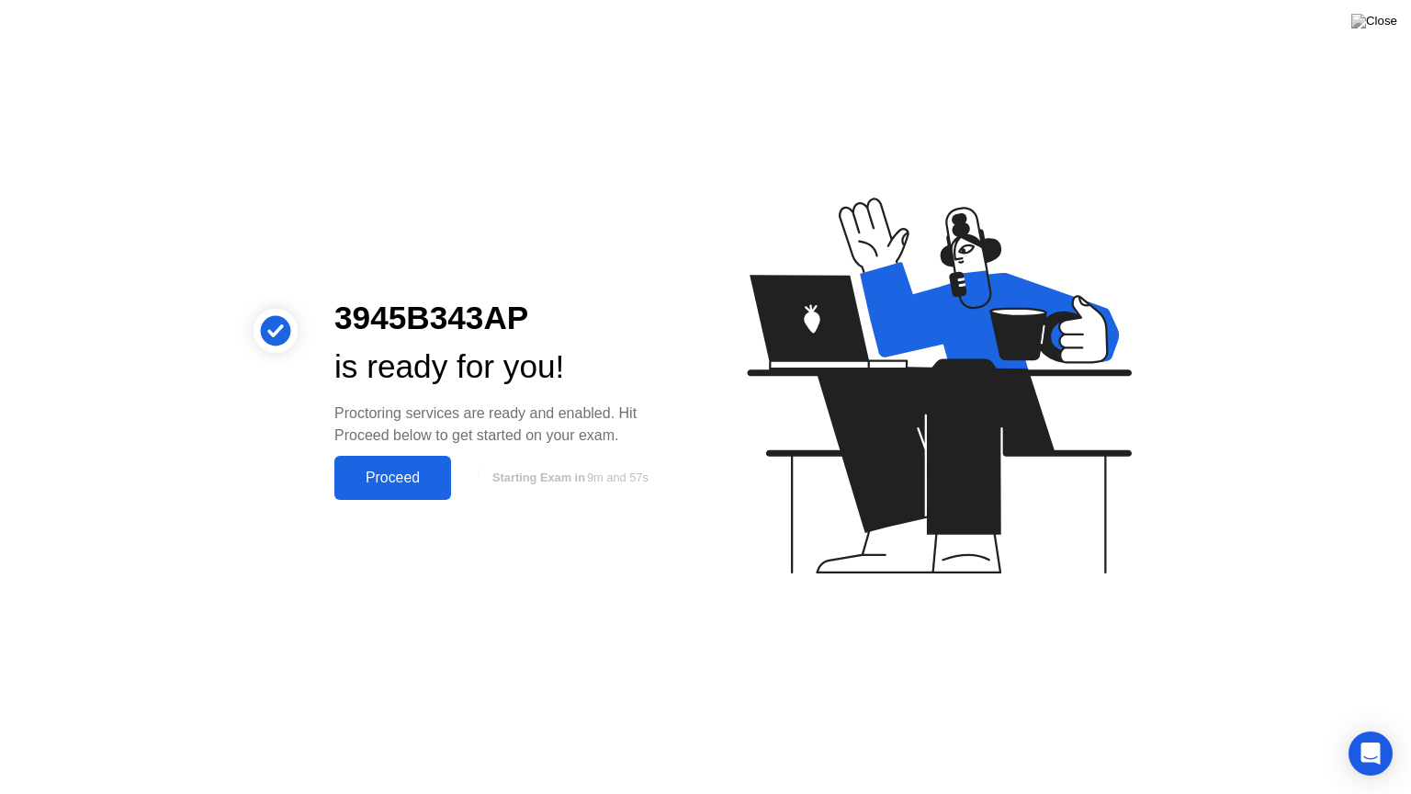
click at [418, 486] on div "Proceed" at bounding box center [393, 477] width 106 height 17
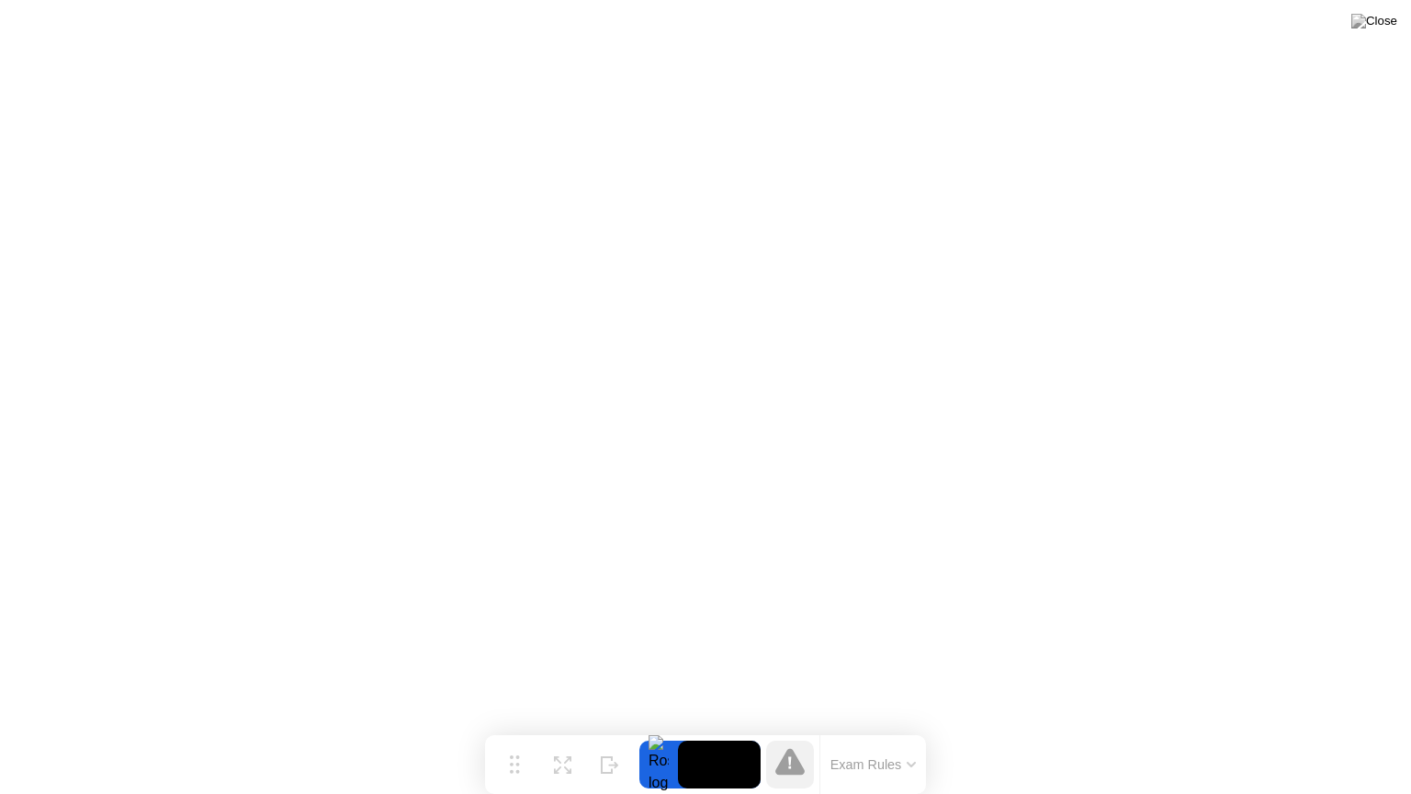
click at [701, 736] on video at bounding box center [719, 764] width 83 height 48
click at [1387, 28] on img at bounding box center [1374, 21] width 46 height 15
